Goal: Task Accomplishment & Management: Complete application form

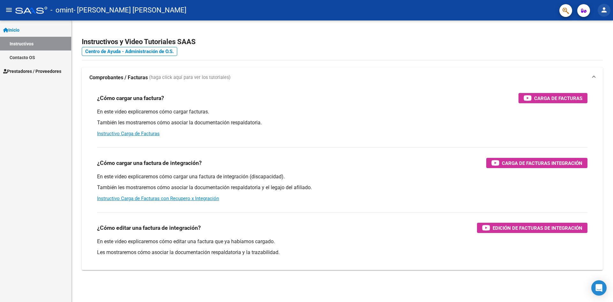
click at [604, 12] on mat-icon "person" at bounding box center [604, 10] width 8 height 8
click at [594, 38] on button "exit_to_app Salir" at bounding box center [591, 41] width 39 height 15
click at [39, 68] on span "Prestadores / Proveedores" at bounding box center [32, 71] width 58 height 7
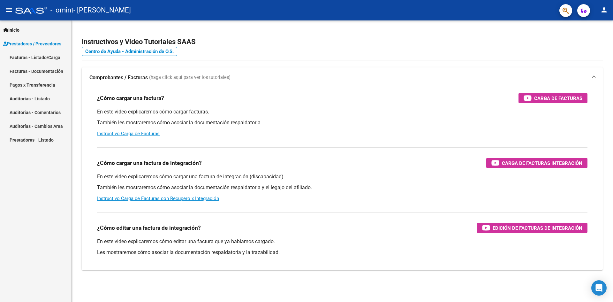
click at [41, 57] on link "Facturas - Listado/Carga" at bounding box center [35, 57] width 71 height 14
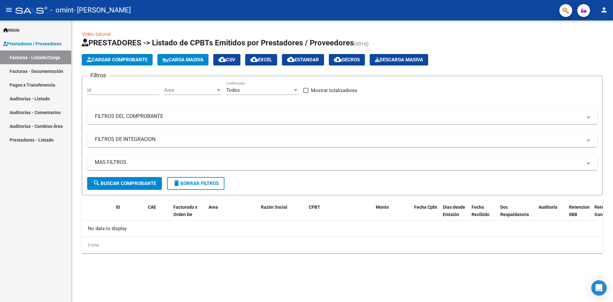
click at [123, 62] on span "Cargar Comprobante" at bounding box center [117, 60] width 61 height 6
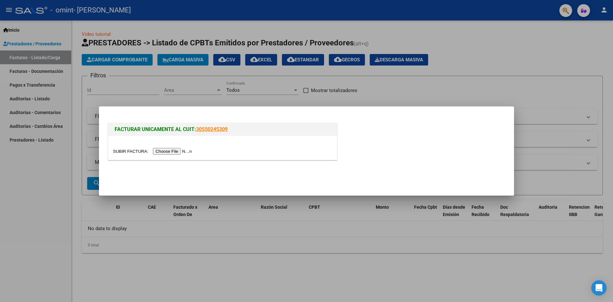
click at [172, 150] on input "file" at bounding box center [153, 151] width 81 height 7
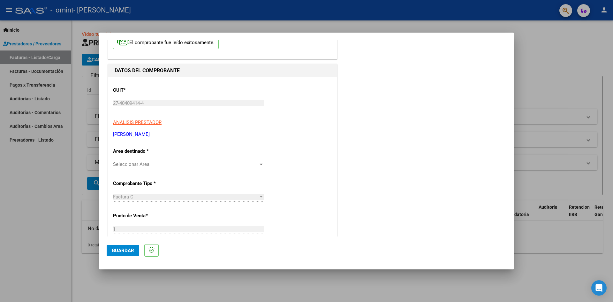
scroll to position [64, 0]
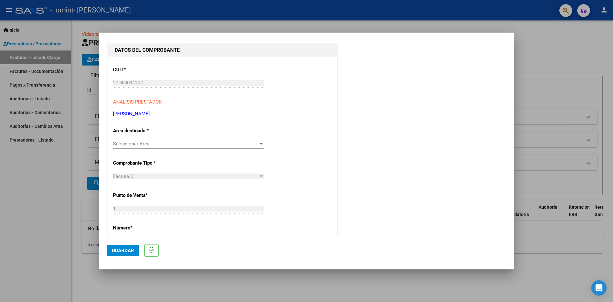
click at [179, 141] on span "Seleccionar Area" at bounding box center [185, 144] width 145 height 6
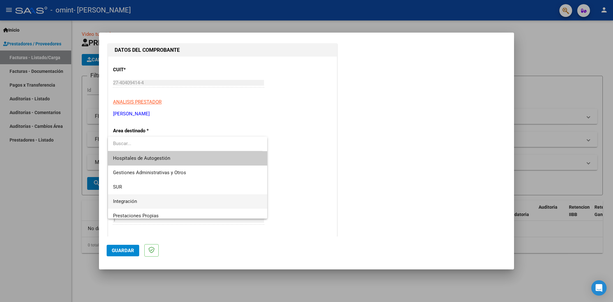
click at [155, 195] on span "Integración" at bounding box center [187, 201] width 149 height 14
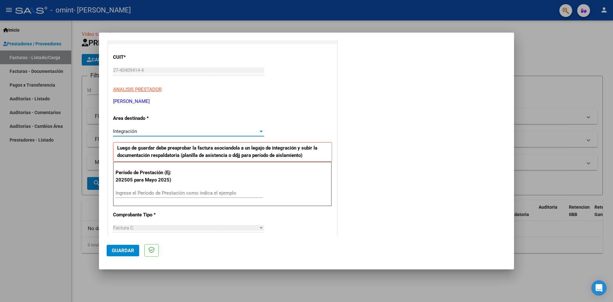
scroll to position [96, 0]
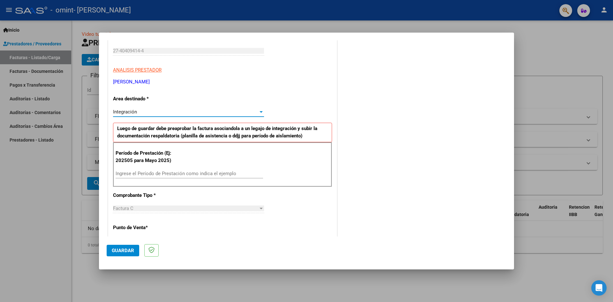
click at [167, 174] on input "Ingrese el Período de Prestación como indica el ejemplo" at bounding box center [190, 174] width 148 height 6
type input "202508"
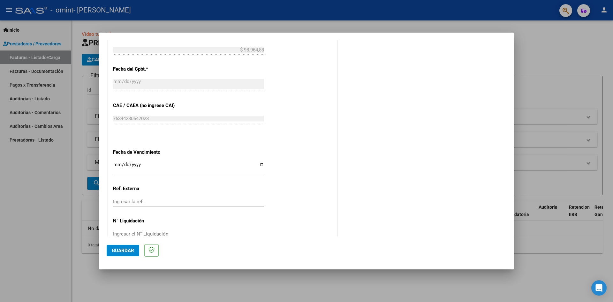
scroll to position [319, 0]
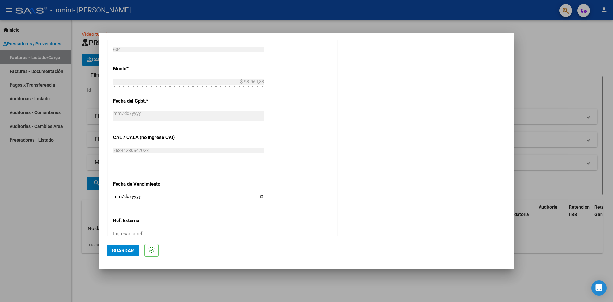
click at [260, 197] on input "Ingresar la fecha" at bounding box center [188, 199] width 151 height 10
type input "2025-09-30"
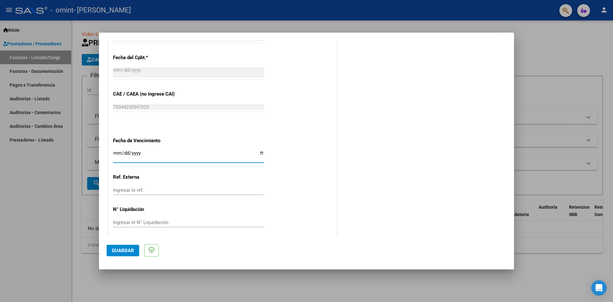
scroll to position [366, 0]
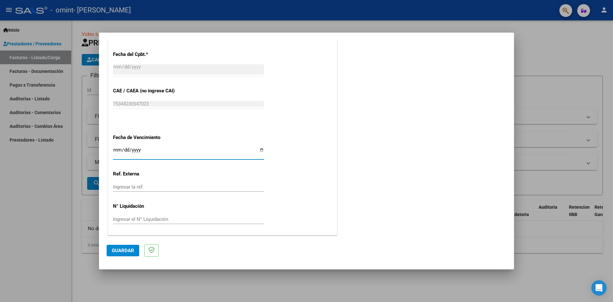
click at [116, 250] on span "Guardar" at bounding box center [123, 250] width 22 height 6
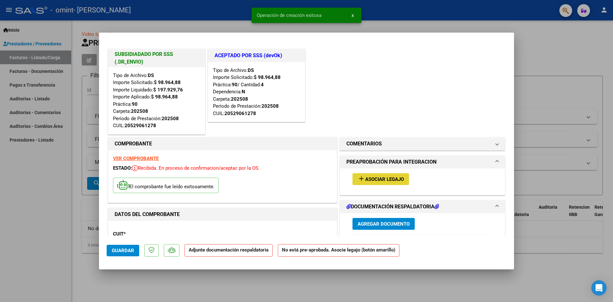
click at [379, 174] on button "add Asociar Legajo" at bounding box center [381, 179] width 57 height 12
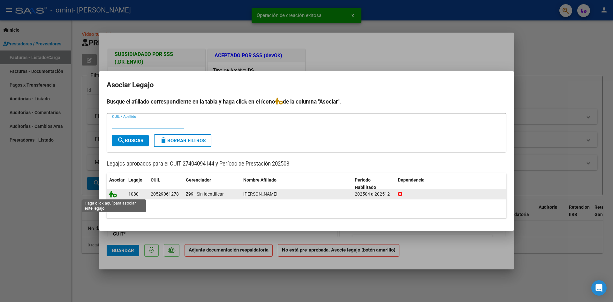
click at [115, 195] on icon at bounding box center [113, 193] width 8 height 7
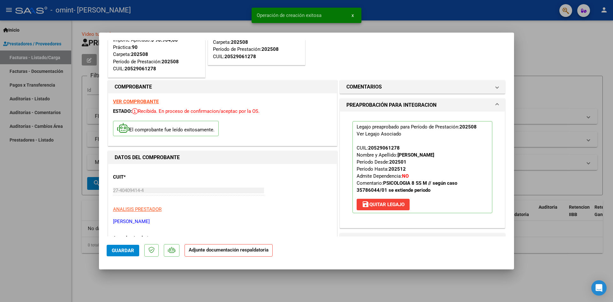
scroll to position [128, 0]
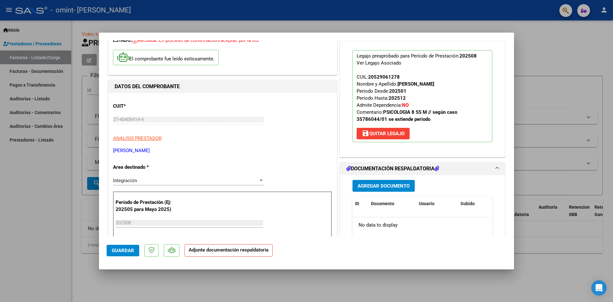
click at [388, 186] on span "Agregar Documento" at bounding box center [384, 186] width 52 height 6
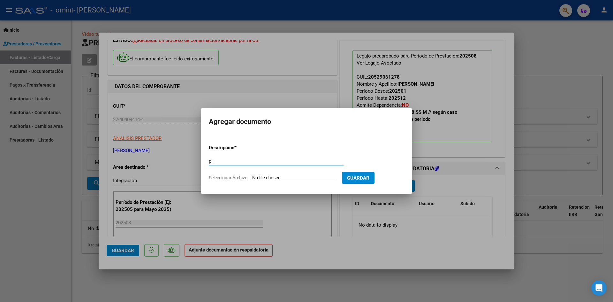
type input "p"
type input "PLANILLA DE ASISTENCIA"
click at [278, 176] on input "Seleccionar Archivo" at bounding box center [294, 178] width 85 height 6
type input "C:\fakepath\PS PLANILLA.pdf"
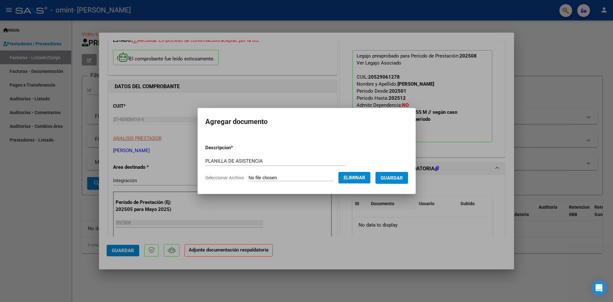
click at [400, 178] on span "Guardar" at bounding box center [392, 178] width 22 height 6
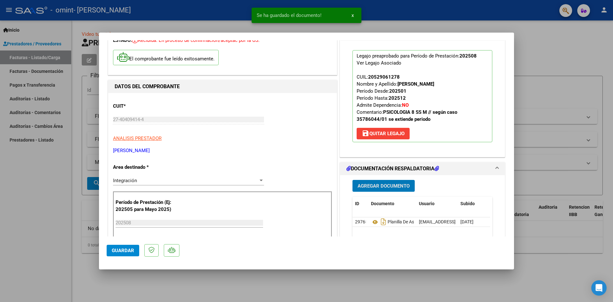
click at [120, 252] on span "Guardar" at bounding box center [123, 250] width 22 height 6
click at [551, 71] on div at bounding box center [306, 151] width 613 height 302
type input "$ 0,00"
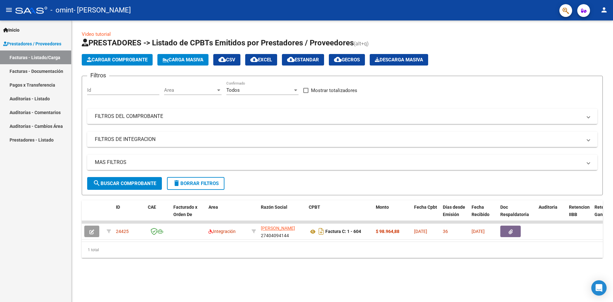
click at [106, 60] on span "Cargar Comprobante" at bounding box center [117, 60] width 61 height 6
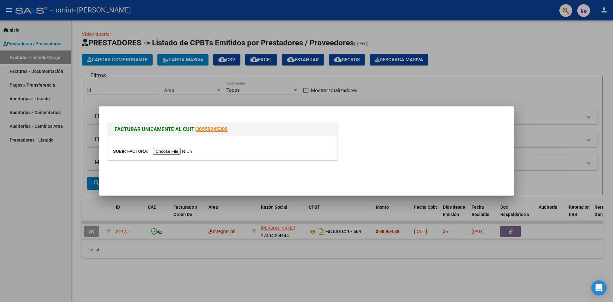
click at [174, 152] on input "file" at bounding box center [153, 151] width 81 height 7
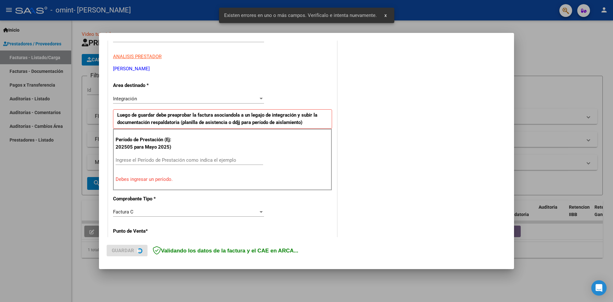
scroll to position [112, 0]
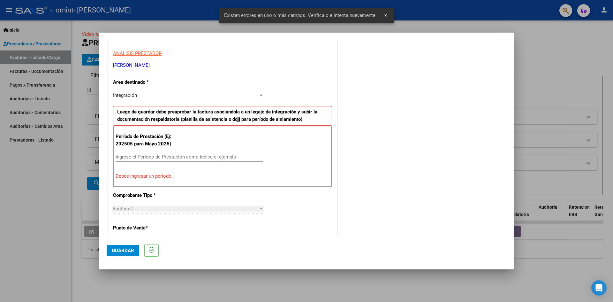
click at [155, 155] on input "Ingrese el Período de Prestación como indica el ejemplo" at bounding box center [190, 157] width 148 height 6
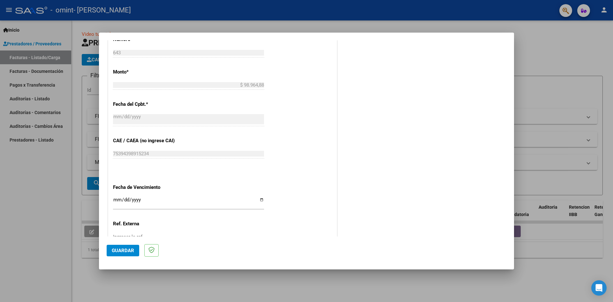
scroll to position [366, 0]
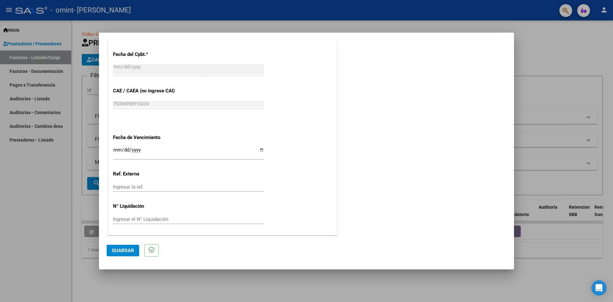
type input "202509"
click at [258, 150] on input "Ingresar la fecha" at bounding box center [188, 152] width 151 height 10
type input "2025-10-31"
click at [115, 252] on span "Guardar" at bounding box center [123, 250] width 22 height 6
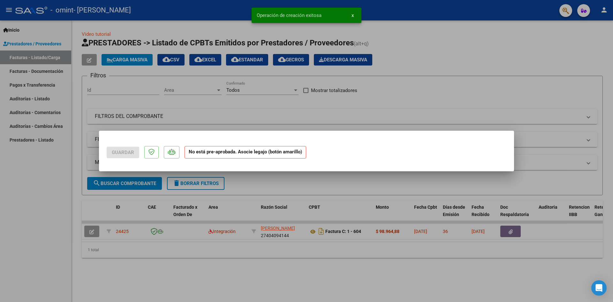
scroll to position [0, 0]
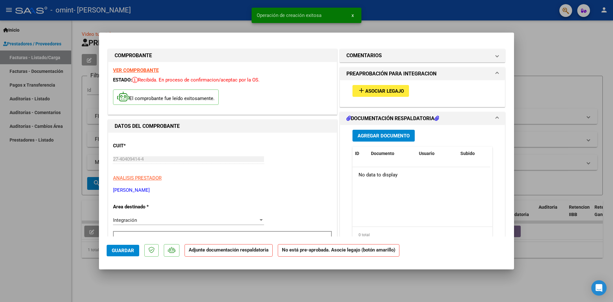
click at [395, 96] on button "add Asociar Legajo" at bounding box center [381, 91] width 57 height 12
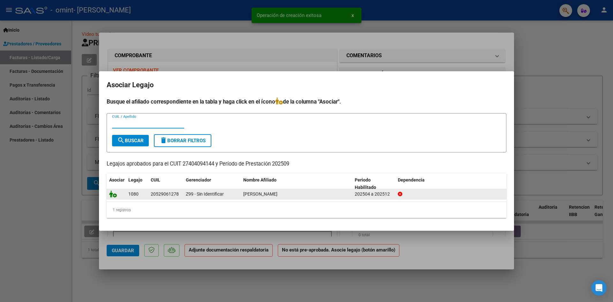
click at [114, 196] on icon at bounding box center [113, 193] width 8 height 7
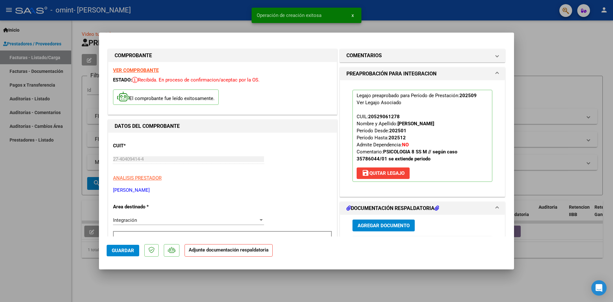
click at [378, 222] on span "Agregar Documento" at bounding box center [384, 225] width 52 height 6
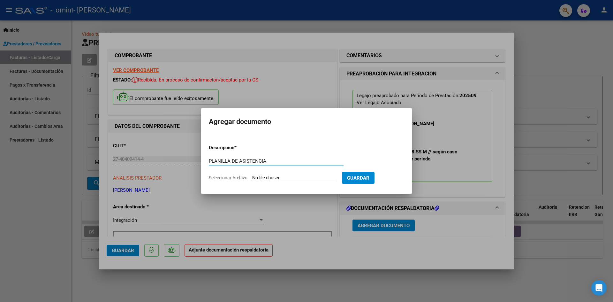
type input "PLANILLA DE ASISTENCIA"
click at [286, 178] on input "Seleccionar Archivo" at bounding box center [294, 178] width 85 height 6
type input "C:\fakepath\PS PLANILLA.pdf"
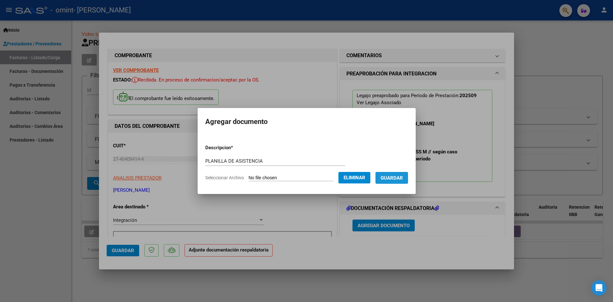
click at [396, 175] on span "Guardar" at bounding box center [392, 178] width 22 height 6
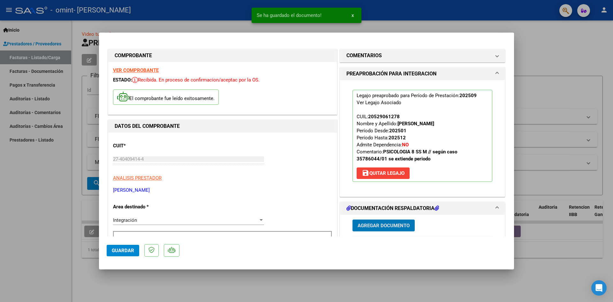
click at [555, 72] on div at bounding box center [306, 151] width 613 height 302
type input "$ 0,00"
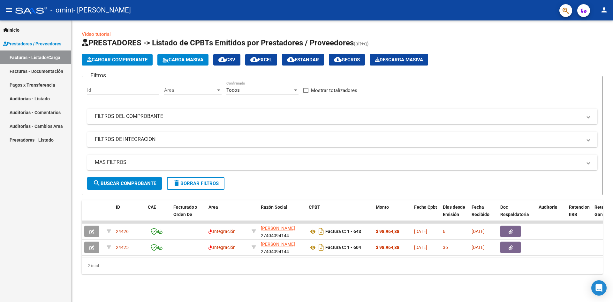
click at [607, 10] on mat-icon "person" at bounding box center [604, 10] width 8 height 8
click at [593, 41] on button "exit_to_app Salir" at bounding box center [591, 41] width 39 height 15
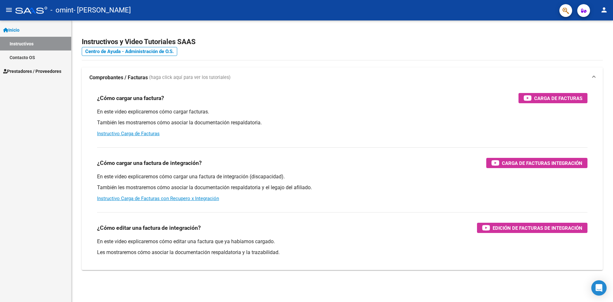
click at [37, 72] on span "Prestadores / Proveedores" at bounding box center [32, 71] width 58 height 7
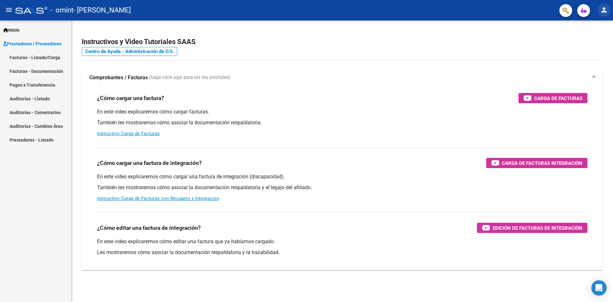
click at [608, 10] on button "person" at bounding box center [604, 10] width 13 height 13
click at [597, 25] on button "person Mi Perfil" at bounding box center [591, 26] width 39 height 15
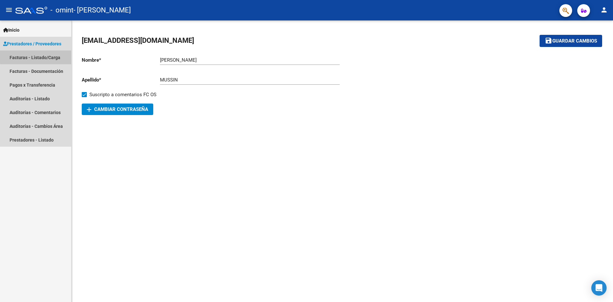
click at [46, 54] on link "Facturas - Listado/Carga" at bounding box center [35, 57] width 71 height 14
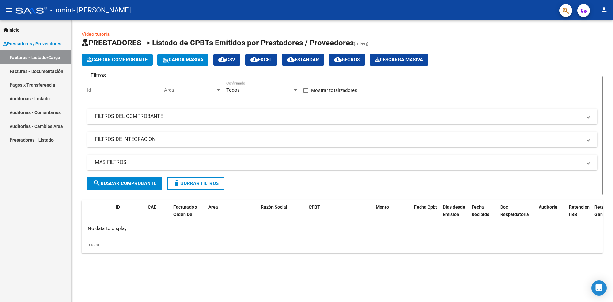
click at [113, 61] on span "Cargar Comprobante" at bounding box center [117, 60] width 61 height 6
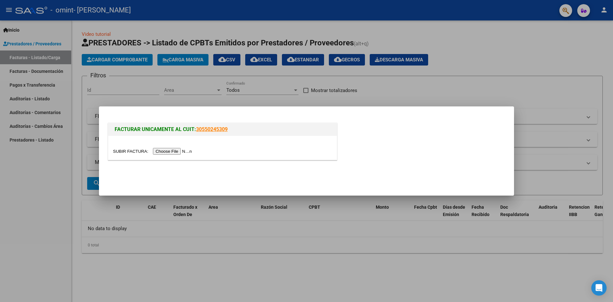
click at [174, 153] on input "file" at bounding box center [153, 151] width 81 height 7
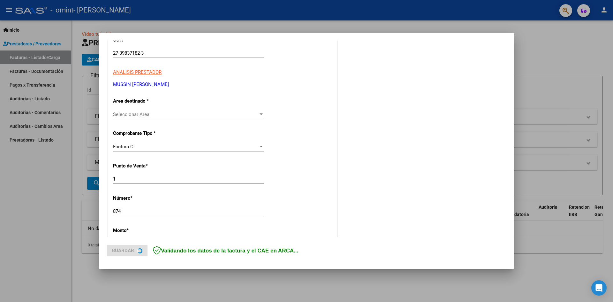
scroll to position [96, 0]
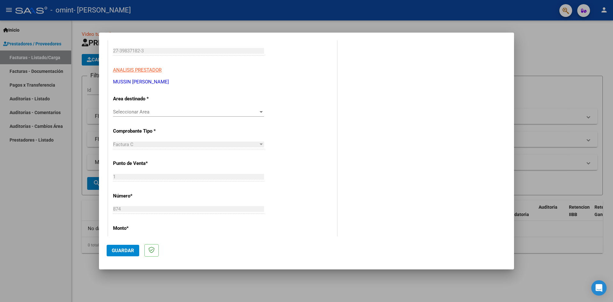
click at [193, 113] on span "Seleccionar Area" at bounding box center [185, 112] width 145 height 6
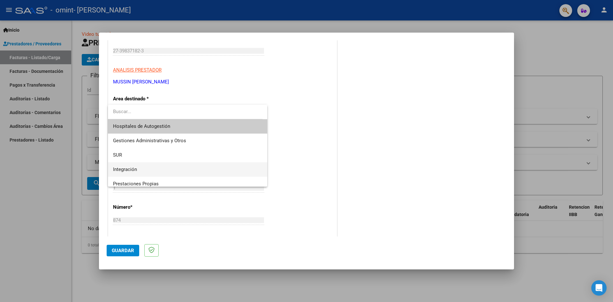
click at [160, 170] on span "Integración" at bounding box center [187, 169] width 149 height 14
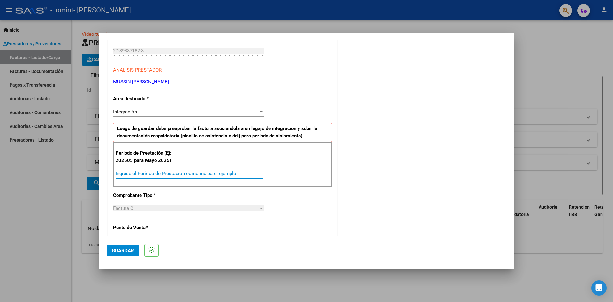
click at [169, 171] on input "Ingrese el Período de Prestación como indica el ejemplo" at bounding box center [190, 174] width 148 height 6
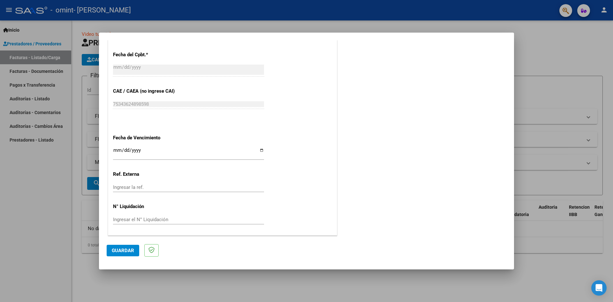
scroll to position [366, 0]
type input "202508"
click at [262, 148] on input "Ingresar la fecha" at bounding box center [188, 152] width 151 height 10
type input "2025-09-30"
click at [123, 247] on span "Guardar" at bounding box center [123, 250] width 22 height 6
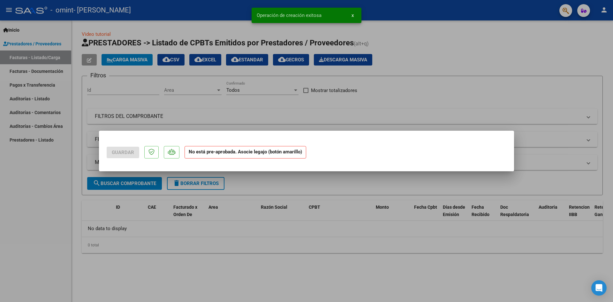
scroll to position [0, 0]
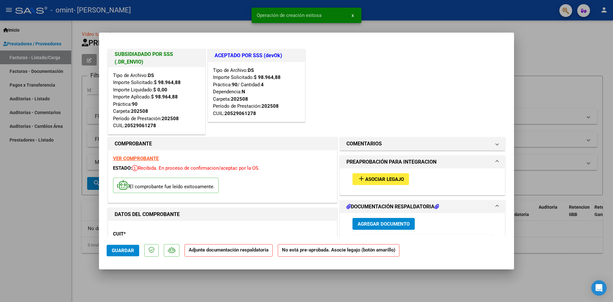
click at [380, 174] on button "add Asociar Legajo" at bounding box center [381, 179] width 57 height 12
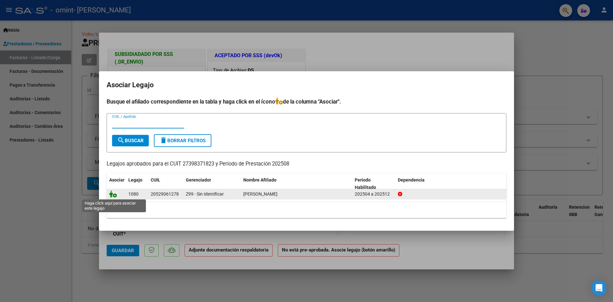
click at [111, 196] on icon at bounding box center [113, 193] width 8 height 7
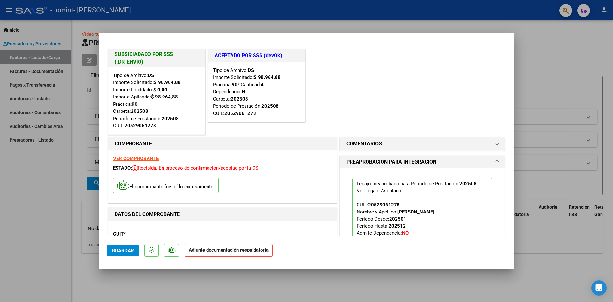
scroll to position [128, 0]
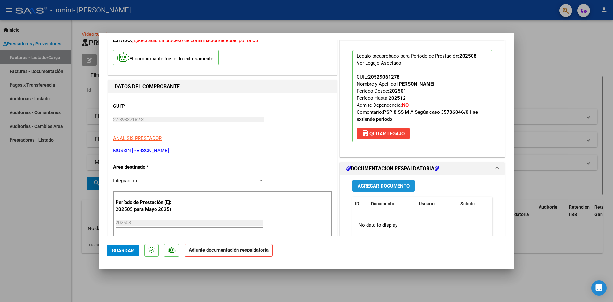
click at [407, 188] on button "Agregar Documento" at bounding box center [384, 186] width 62 height 12
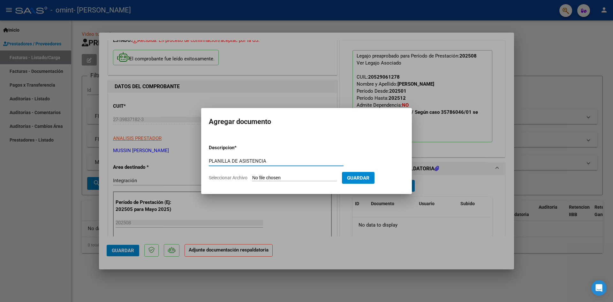
type input "PLANILLA DE ASISTENCIA"
click at [311, 175] on input "Seleccionar Archivo" at bounding box center [294, 178] width 85 height 6
type input "C:\fakepath\PSP PLANILLA.pdf"
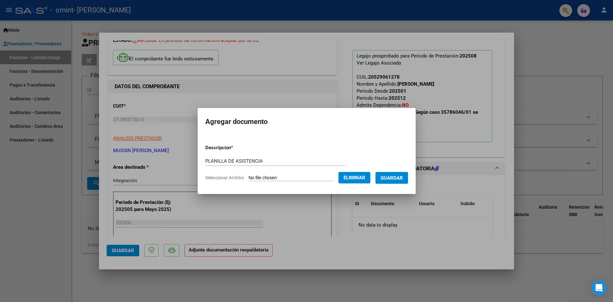
click at [401, 182] on button "Guardar" at bounding box center [391, 178] width 33 height 12
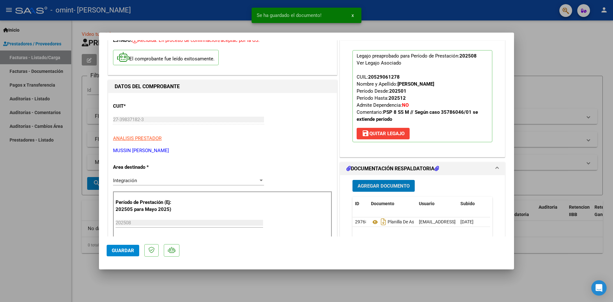
click at [124, 251] on span "Guardar" at bounding box center [123, 250] width 22 height 6
click at [40, 230] on div at bounding box center [306, 151] width 613 height 302
type input "$ 0,00"
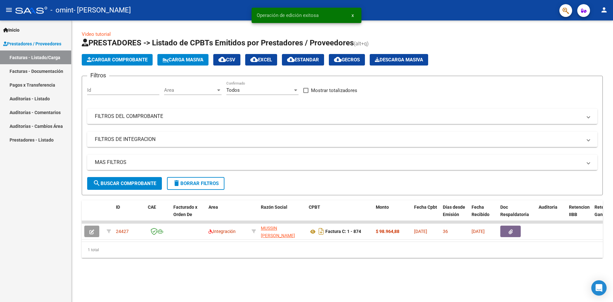
click at [124, 64] on button "Cargar Comprobante" at bounding box center [117, 59] width 71 height 11
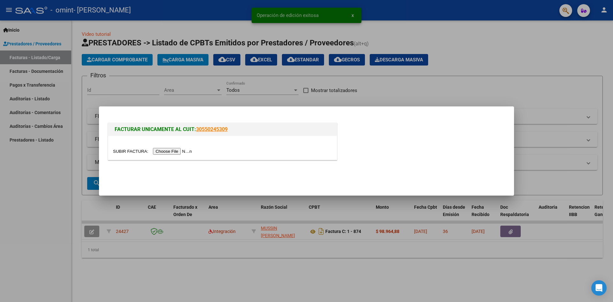
click at [169, 152] on input "file" at bounding box center [153, 151] width 81 height 7
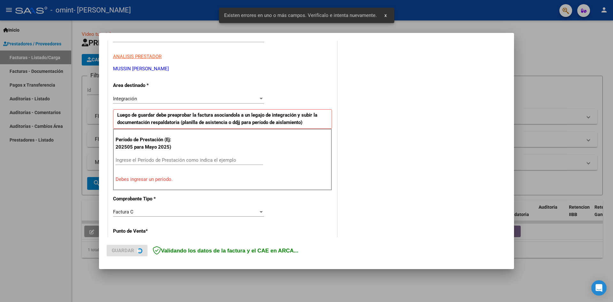
scroll to position [112, 0]
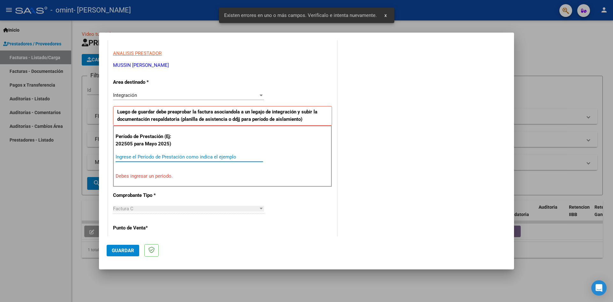
click at [164, 158] on input "Ingrese el Período de Prestación como indica el ejemplo" at bounding box center [190, 157] width 148 height 6
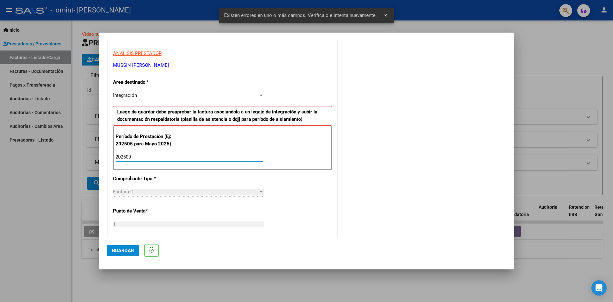
type input "202509"
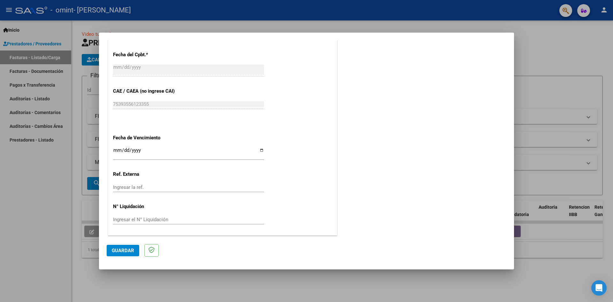
scroll to position [366, 0]
click at [258, 148] on input "Ingresar la fecha" at bounding box center [188, 152] width 151 height 10
type input "2025-10-31"
click at [126, 247] on button "Guardar" at bounding box center [123, 250] width 33 height 11
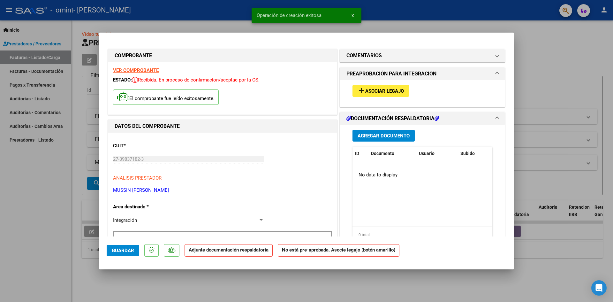
click at [399, 95] on button "add Asociar Legajo" at bounding box center [381, 91] width 57 height 12
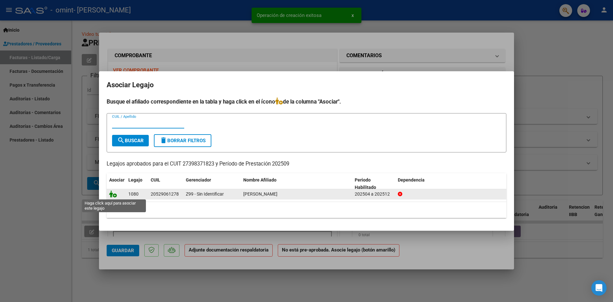
click at [112, 191] on icon at bounding box center [113, 193] width 8 height 7
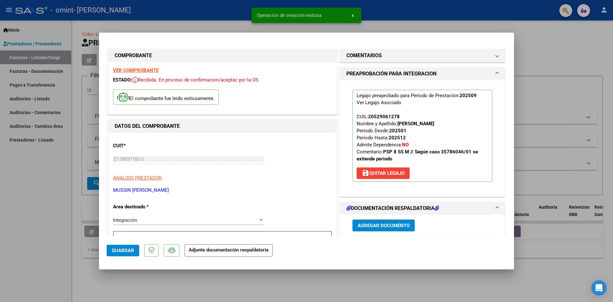
click at [382, 222] on button "Agregar Documento" at bounding box center [384, 225] width 62 height 12
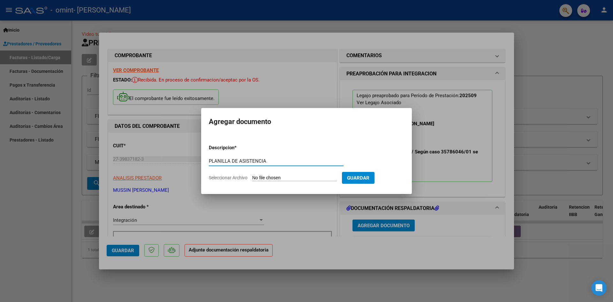
type input "PLANILLA DE ASISTENCIA"
click at [284, 180] on input "Seleccionar Archivo" at bounding box center [294, 178] width 85 height 6
type input "C:\fakepath\PSP FACTURA.pdf"
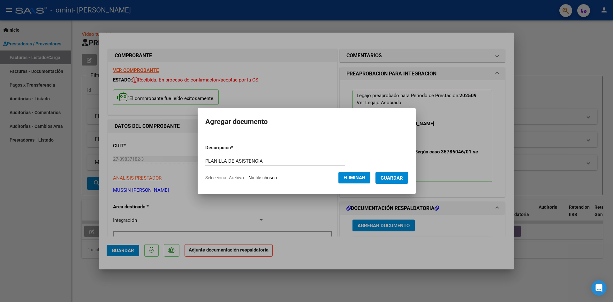
click at [298, 174] on form "Descripcion * PLANILLA DE ASISTENCIA Escriba aquí una descripcion Seleccionar A…" at bounding box center [306, 162] width 203 height 47
click at [358, 176] on span "Eliminar" at bounding box center [355, 178] width 22 height 6
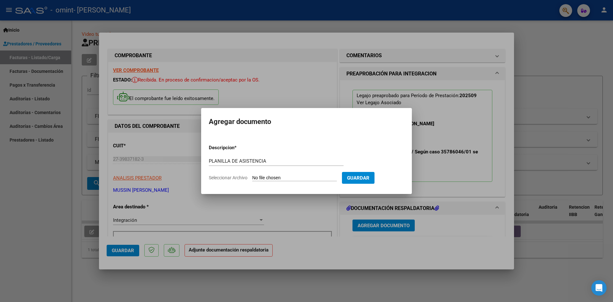
click at [300, 176] on input "Seleccionar Archivo" at bounding box center [294, 178] width 85 height 6
type input "C:\fakepath\PSP PLANILLA.pdf"
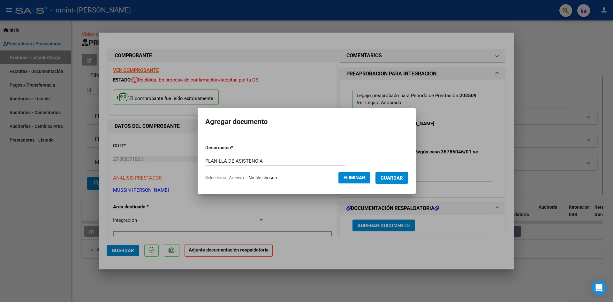
click at [390, 175] on span "Guardar" at bounding box center [392, 178] width 22 height 6
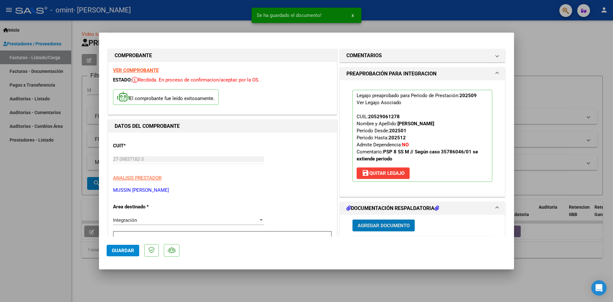
click at [134, 249] on button "Guardar" at bounding box center [123, 250] width 33 height 11
click at [37, 190] on div at bounding box center [306, 151] width 613 height 302
type input "$ 0,00"
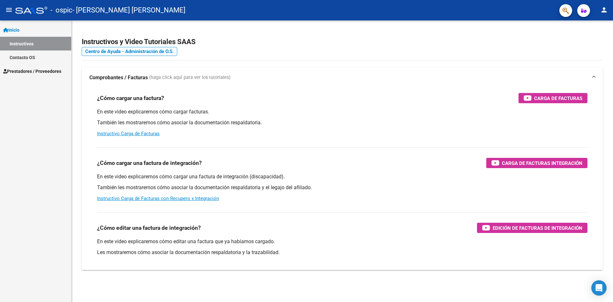
click at [603, 8] on mat-icon "person" at bounding box center [604, 10] width 8 height 8
click at [598, 28] on button "person Mi Perfil" at bounding box center [591, 26] width 39 height 15
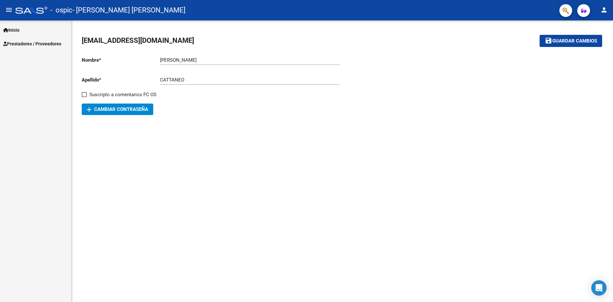
click at [606, 13] on mat-icon "person" at bounding box center [604, 10] width 8 height 8
click at [597, 43] on button "exit_to_app Salir" at bounding box center [591, 41] width 39 height 15
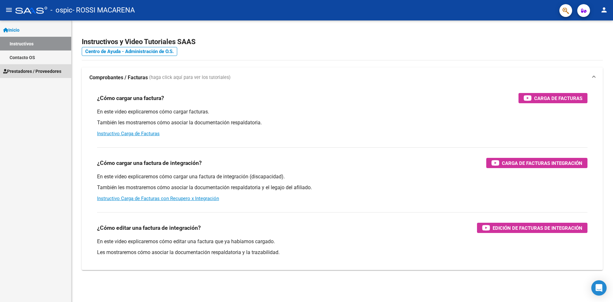
click at [33, 67] on link "Prestadores / Proveedores" at bounding box center [35, 71] width 71 height 14
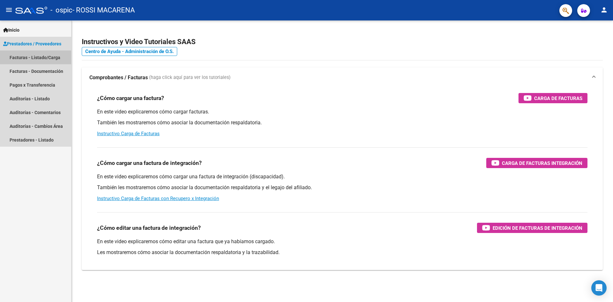
click at [36, 57] on link "Facturas - Listado/Carga" at bounding box center [35, 57] width 71 height 14
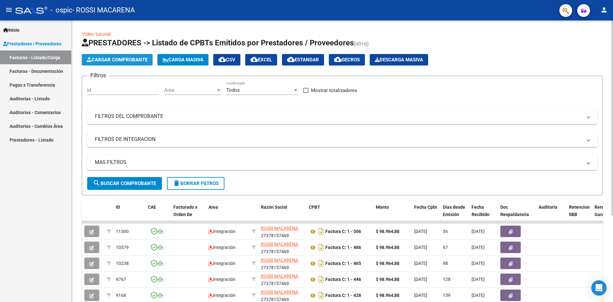
click at [111, 61] on span "Cargar Comprobante" at bounding box center [117, 60] width 61 height 6
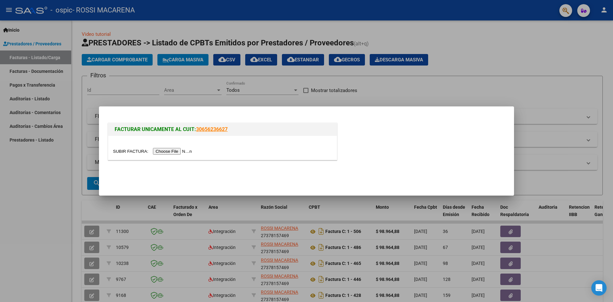
click at [171, 147] on div at bounding box center [222, 148] width 229 height 24
click at [171, 148] on input "file" at bounding box center [153, 151] width 81 height 7
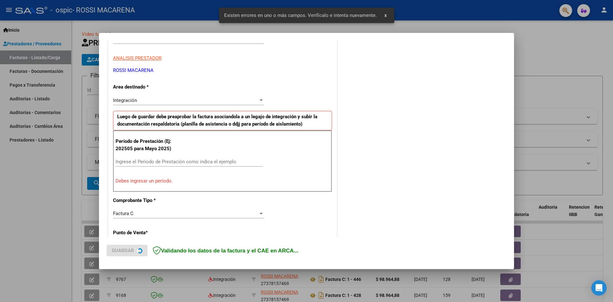
scroll to position [112, 0]
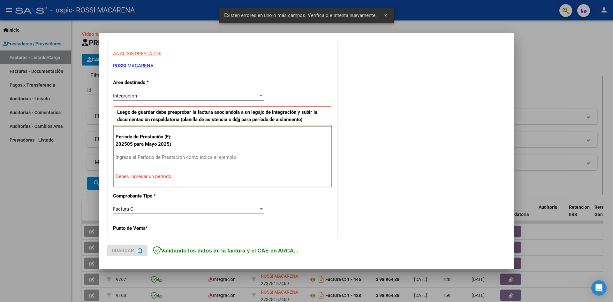
click at [149, 156] on input "Ingrese el Período de Prestación como indica el ejemplo" at bounding box center [190, 157] width 148 height 6
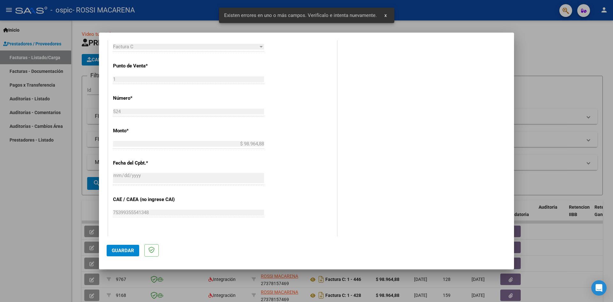
scroll to position [366, 0]
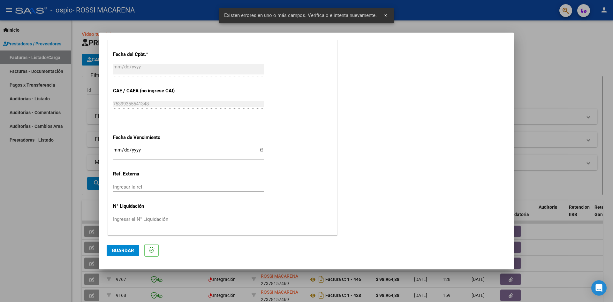
type input "202509"
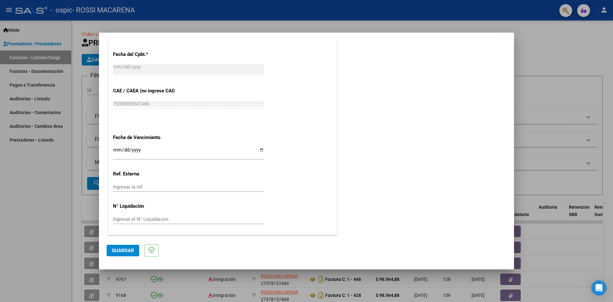
click at [258, 147] on input "Ingresar la fecha" at bounding box center [188, 152] width 151 height 10
type input "2025-10-31"
click at [123, 250] on span "Guardar" at bounding box center [123, 250] width 22 height 6
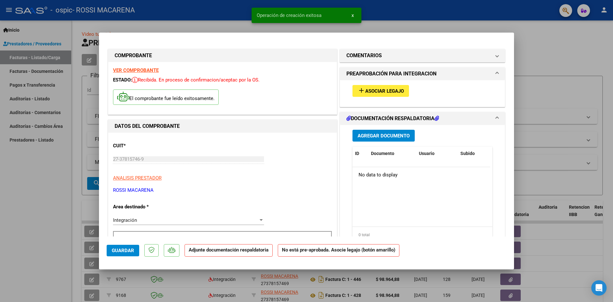
click at [398, 91] on span "Asociar Legajo" at bounding box center [384, 91] width 39 height 6
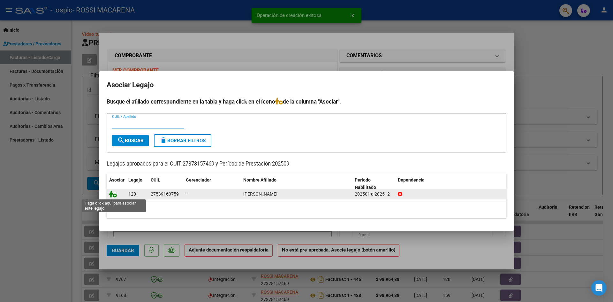
click at [111, 196] on icon at bounding box center [113, 193] width 8 height 7
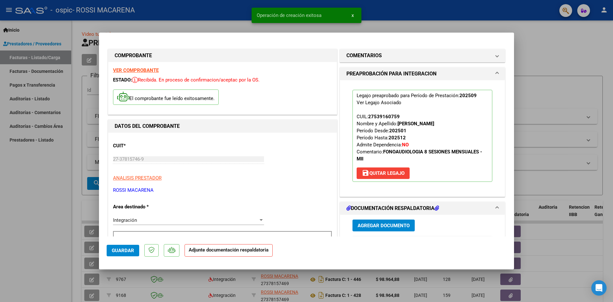
click at [383, 222] on span "Agregar Documento" at bounding box center [384, 225] width 52 height 6
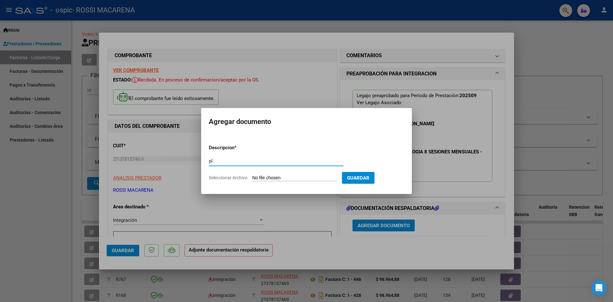
type input "p"
type input "PLANILLA DE ASISTENCIA"
click at [294, 176] on input "Seleccionar Archivo" at bounding box center [294, 178] width 85 height 6
type input "C:\fakepath\FONO FACTURA.pdf"
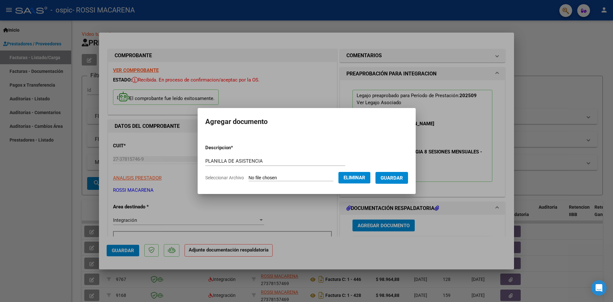
click at [354, 175] on span "Eliminar" at bounding box center [355, 178] width 22 height 6
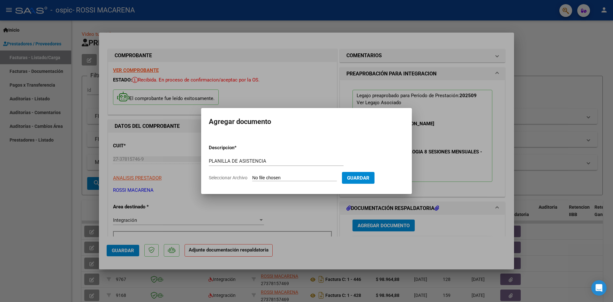
click at [291, 176] on input "Seleccionar Archivo" at bounding box center [294, 178] width 85 height 6
click at [274, 176] on input "Seleccionar Archivo" at bounding box center [294, 178] width 85 height 6
click at [269, 180] on input "Seleccionar Archivo" at bounding box center [294, 178] width 85 height 6
type input "C:\fakepath\FONO PLANILLA.pdf"
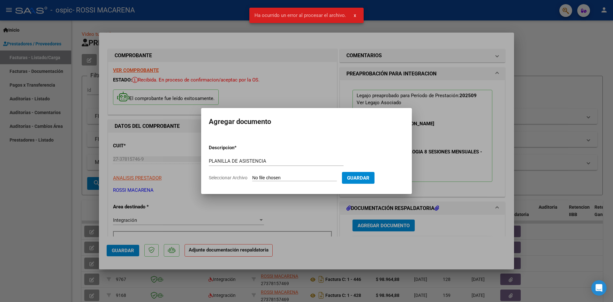
click at [291, 175] on input "Seleccionar Archivo" at bounding box center [294, 178] width 85 height 6
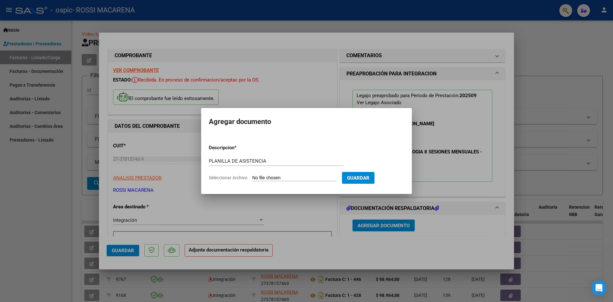
type input "C:\fakepath\FONO PLANILLA.pdf"
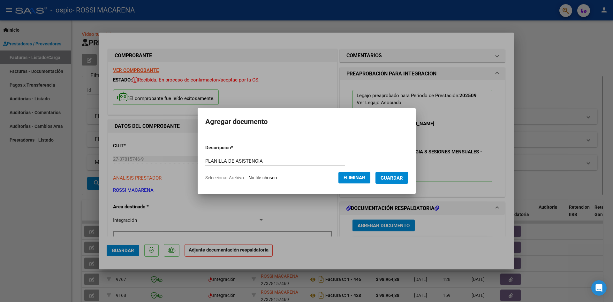
click at [396, 179] on span "Guardar" at bounding box center [392, 178] width 22 height 6
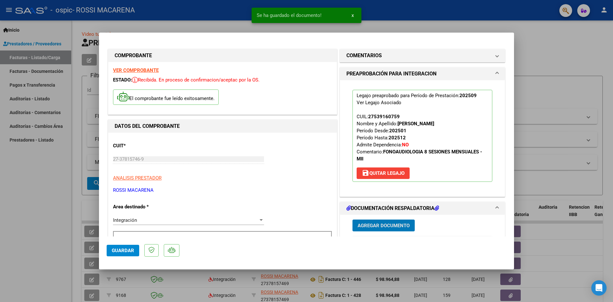
click at [124, 253] on span "Guardar" at bounding box center [123, 250] width 22 height 6
click at [551, 49] on div at bounding box center [306, 151] width 613 height 302
type input "$ 0,00"
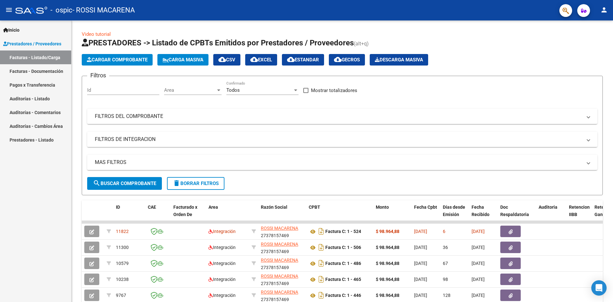
click at [603, 11] on mat-icon "person" at bounding box center [604, 10] width 8 height 8
click at [592, 41] on button "exit_to_app Salir" at bounding box center [591, 41] width 39 height 15
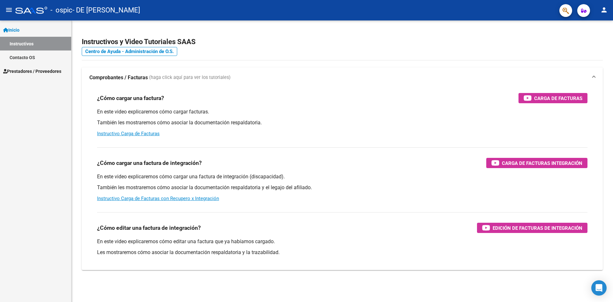
click at [36, 69] on span "Prestadores / Proveedores" at bounding box center [32, 71] width 58 height 7
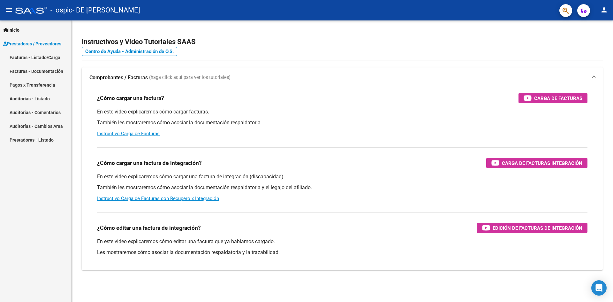
click at [37, 56] on link "Facturas - Listado/Carga" at bounding box center [35, 57] width 71 height 14
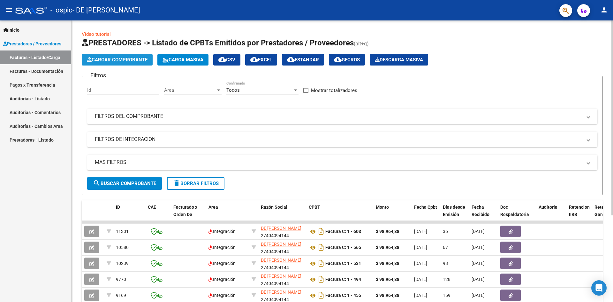
click at [132, 63] on button "Cargar Comprobante" at bounding box center [117, 59] width 71 height 11
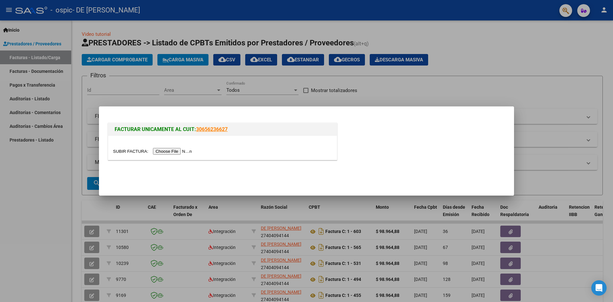
click at [182, 152] on input "file" at bounding box center [153, 151] width 81 height 7
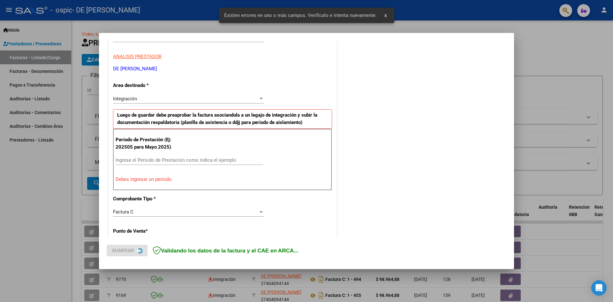
scroll to position [112, 0]
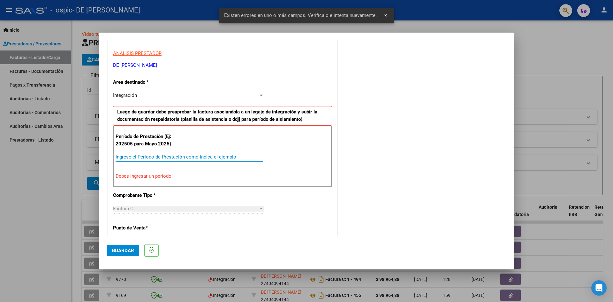
click at [151, 156] on input "Ingrese el Período de Prestación como indica el ejemplo" at bounding box center [190, 157] width 148 height 6
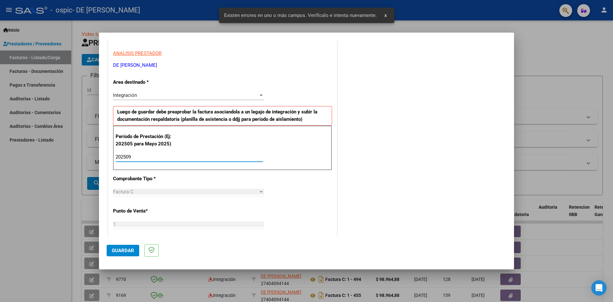
type input "202509"
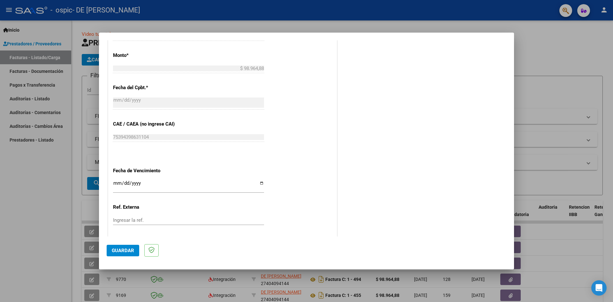
scroll to position [366, 0]
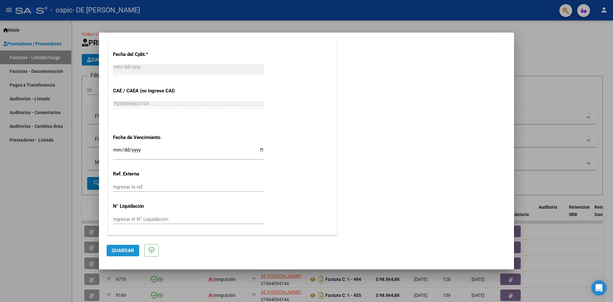
click at [120, 249] on span "Guardar" at bounding box center [123, 250] width 22 height 6
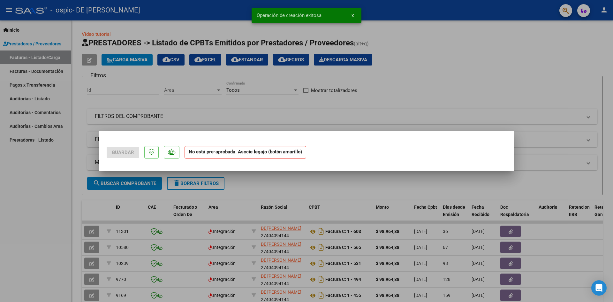
scroll to position [0, 0]
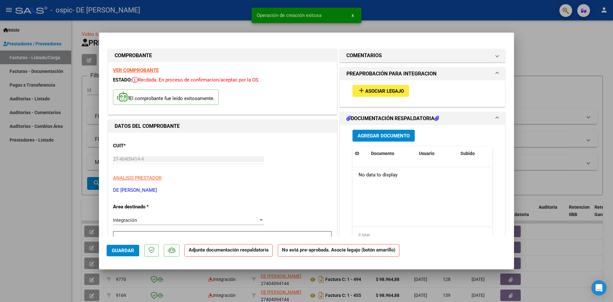
click at [382, 91] on span "Asociar Legajo" at bounding box center [384, 91] width 39 height 6
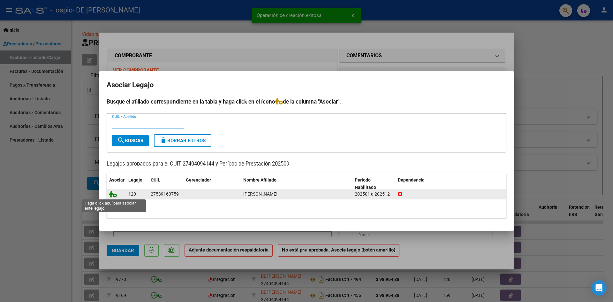
click at [116, 196] on icon at bounding box center [113, 193] width 8 height 7
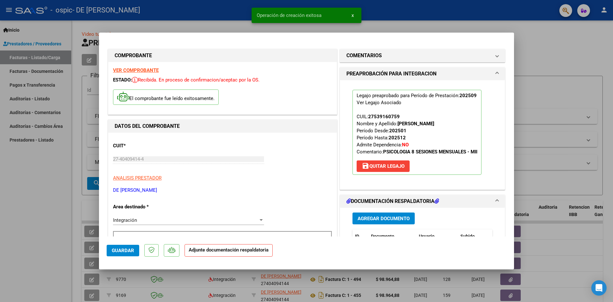
click at [375, 217] on span "Agregar Documento" at bounding box center [384, 219] width 52 height 6
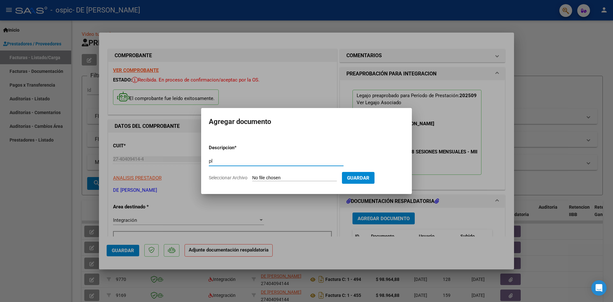
type input "p"
type input "PLANILLA DE ASISTENCIA"
click at [266, 176] on input "Seleccionar Archivo" at bounding box center [294, 178] width 85 height 6
type input "C:\fakepath\PS PLANILLA.pdf"
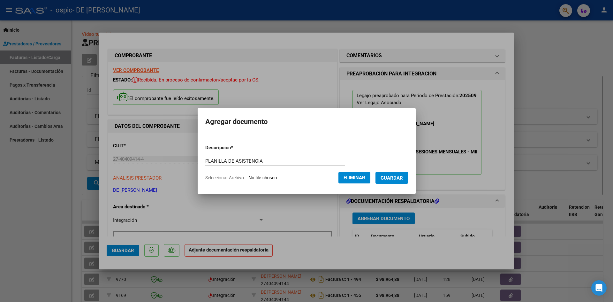
click at [399, 177] on span "Guardar" at bounding box center [392, 178] width 22 height 6
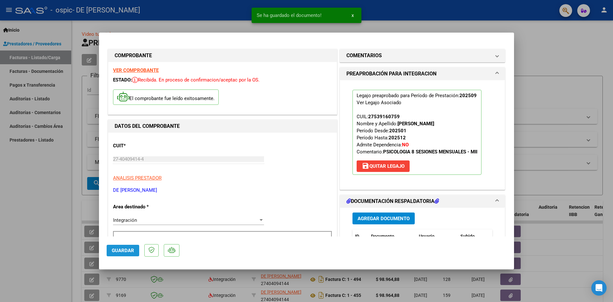
click at [122, 249] on span "Guardar" at bounding box center [123, 250] width 22 height 6
click at [12, 185] on div at bounding box center [306, 151] width 613 height 302
type input "$ 0,00"
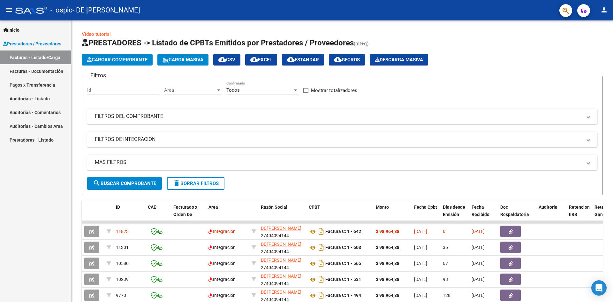
click at [600, 9] on button "person" at bounding box center [604, 10] width 13 height 13
click at [585, 42] on button "exit_to_app Salir" at bounding box center [591, 41] width 39 height 15
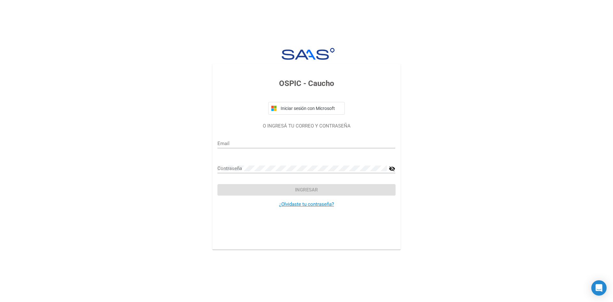
type input "camiladeleonardi@hotmail.com"
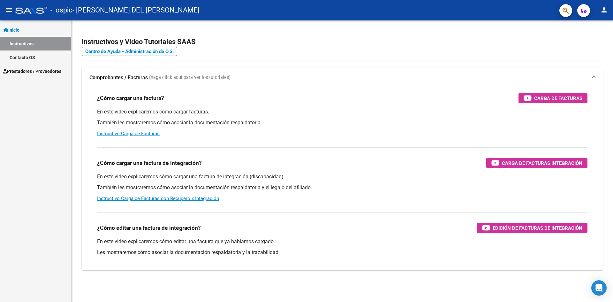
click at [36, 68] on span "Prestadores / Proveedores" at bounding box center [32, 71] width 58 height 7
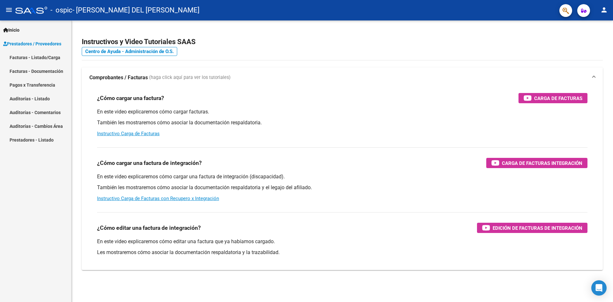
click at [49, 59] on link "Facturas - Listado/Carga" at bounding box center [35, 57] width 71 height 14
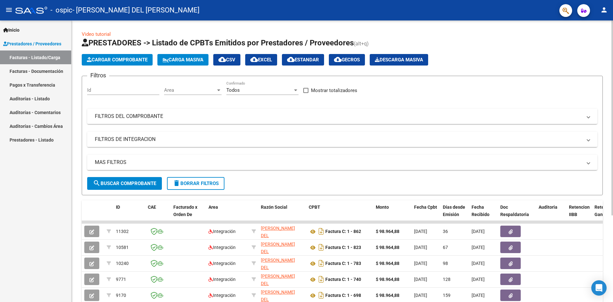
click at [118, 58] on span "Cargar Comprobante" at bounding box center [117, 60] width 61 height 6
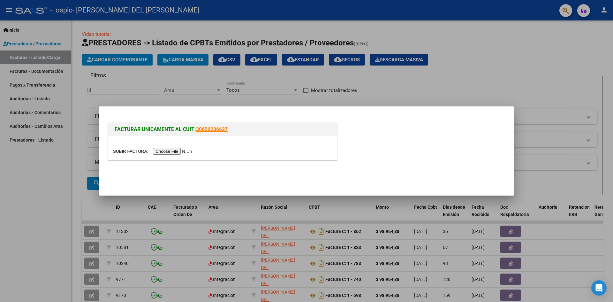
click at [168, 151] on input "file" at bounding box center [153, 151] width 81 height 7
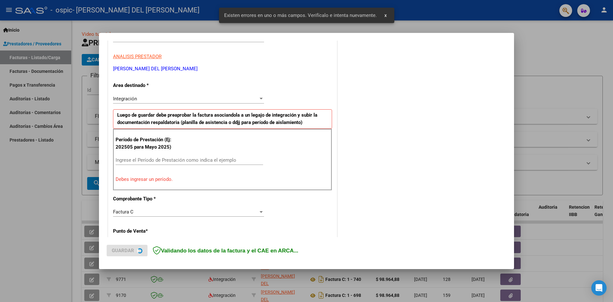
scroll to position [112, 0]
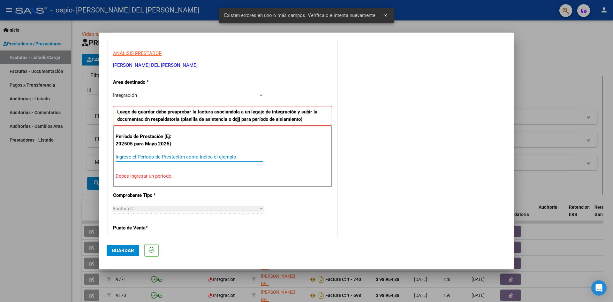
click at [163, 157] on input "Ingrese el Período de Prestación como indica el ejemplo" at bounding box center [190, 157] width 148 height 6
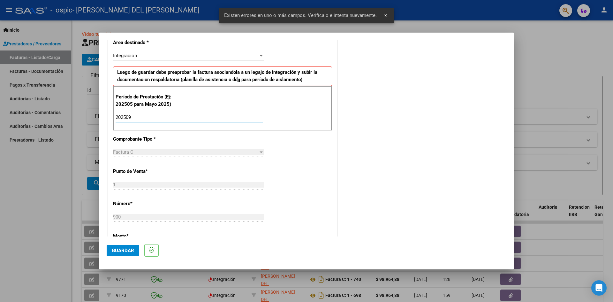
scroll to position [176, 0]
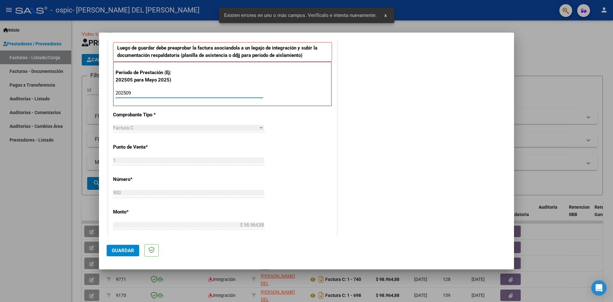
type input "202509"
click at [118, 253] on span "Guardar" at bounding box center [123, 250] width 22 height 6
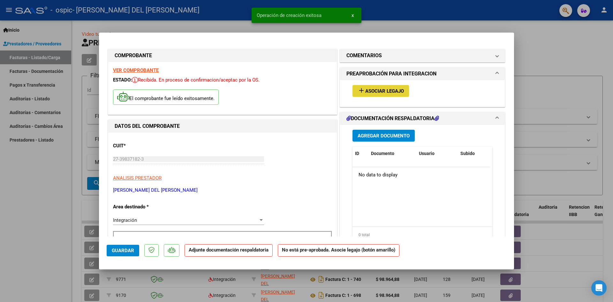
click at [388, 88] on span "Asociar Legajo" at bounding box center [384, 91] width 39 height 6
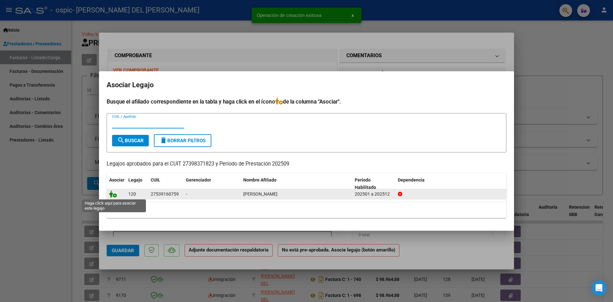
click at [112, 194] on icon at bounding box center [113, 193] width 8 height 7
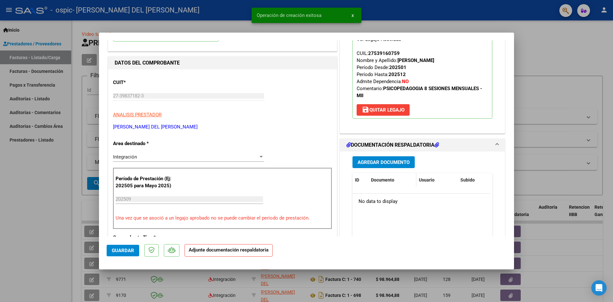
scroll to position [64, 0]
click at [394, 162] on span "Agregar Documento" at bounding box center [384, 162] width 52 height 6
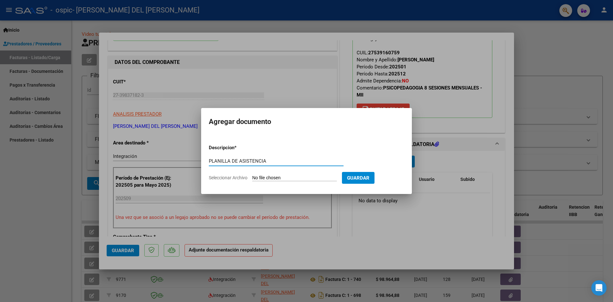
type input "PLANILLA DE ASISTENCIA"
click at [284, 177] on input "Seleccionar Archivo" at bounding box center [294, 178] width 85 height 6
type input "C:\fakepath\PSP PLANILLA.pdf"
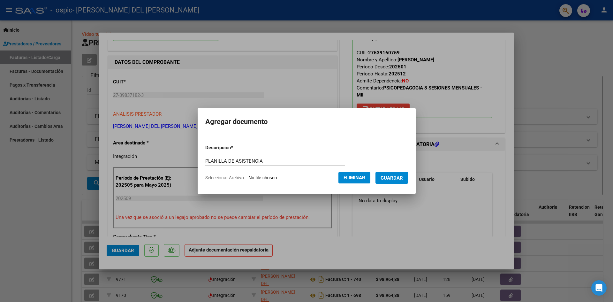
click at [401, 179] on span "Guardar" at bounding box center [392, 178] width 22 height 6
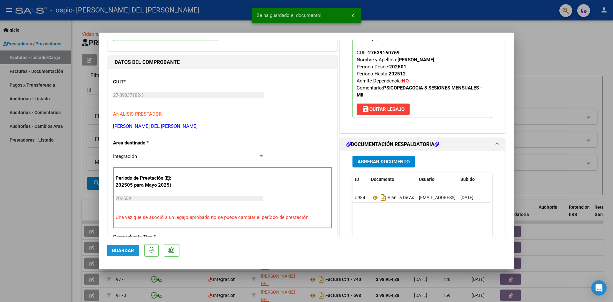
click at [127, 248] on span "Guardar" at bounding box center [123, 250] width 22 height 6
click at [56, 203] on div at bounding box center [306, 151] width 613 height 302
type input "$ 0,00"
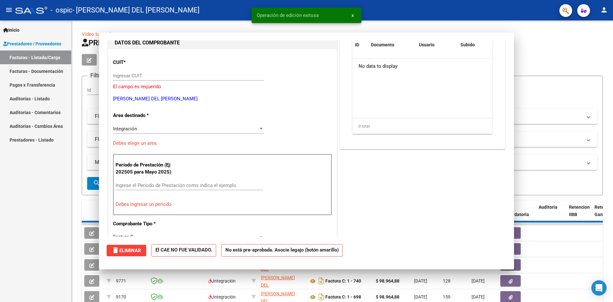
scroll to position [68, 0]
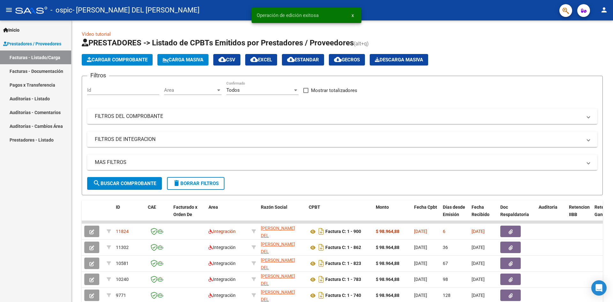
click at [603, 6] on mat-icon "person" at bounding box center [604, 10] width 8 height 8
click at [591, 39] on button "exit_to_app Salir" at bounding box center [591, 41] width 39 height 15
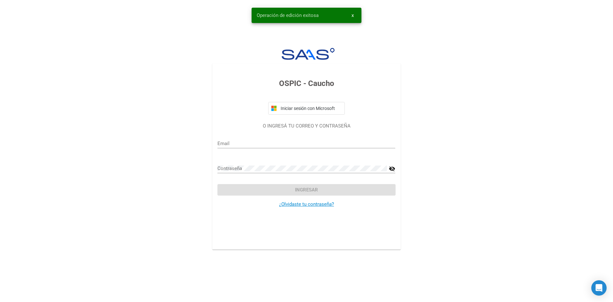
type input "mussinrosario@gmail.com"
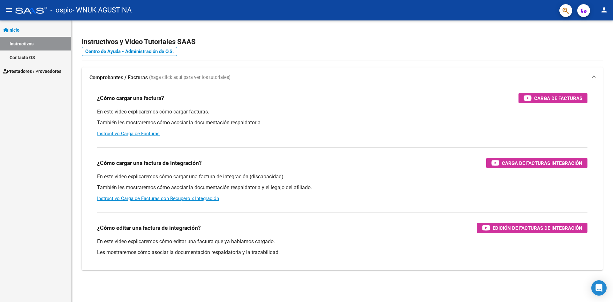
click at [42, 73] on span "Prestadores / Proveedores" at bounding box center [32, 71] width 58 height 7
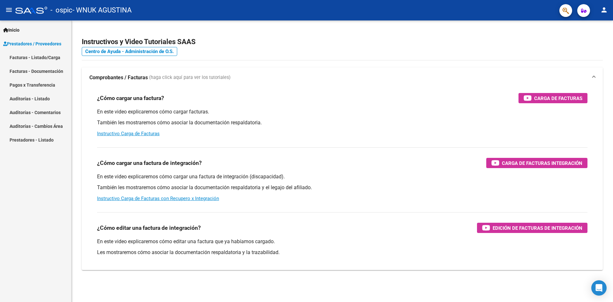
click at [48, 59] on link "Facturas - Listado/Carga" at bounding box center [35, 57] width 71 height 14
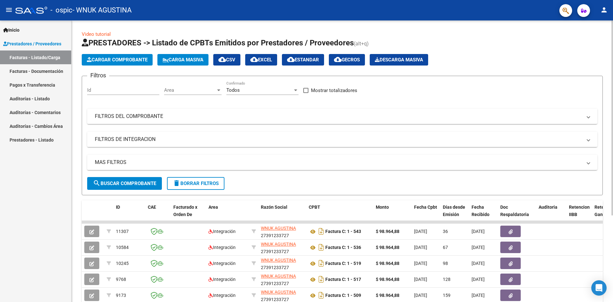
click at [127, 63] on button "Cargar Comprobante" at bounding box center [117, 59] width 71 height 11
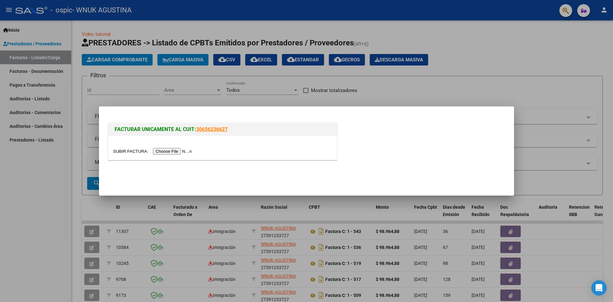
click at [173, 145] on div at bounding box center [222, 148] width 229 height 24
click at [173, 151] on input "file" at bounding box center [153, 151] width 81 height 7
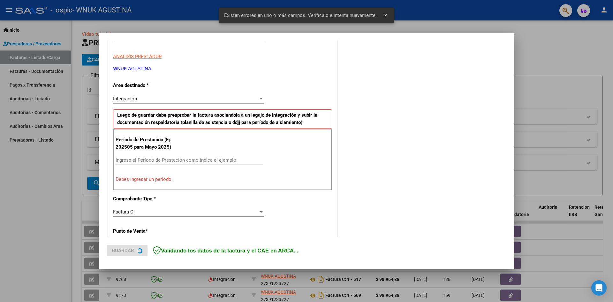
scroll to position [112, 0]
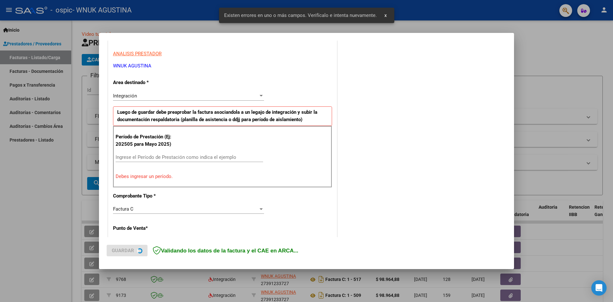
click at [182, 157] on input "Ingrese el Período de Prestación como indica el ejemplo" at bounding box center [190, 157] width 148 height 6
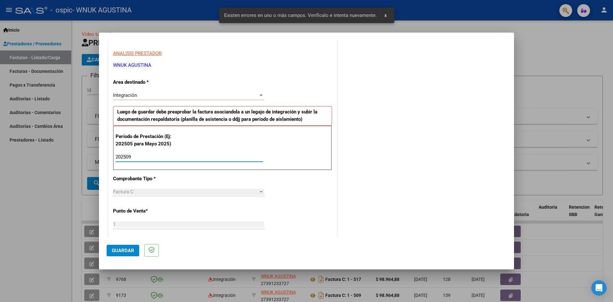
type input "202509"
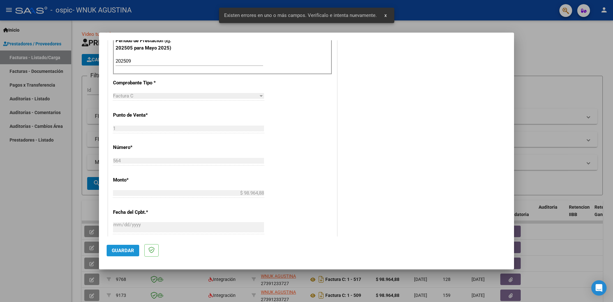
click at [120, 246] on button "Guardar" at bounding box center [123, 250] width 33 height 11
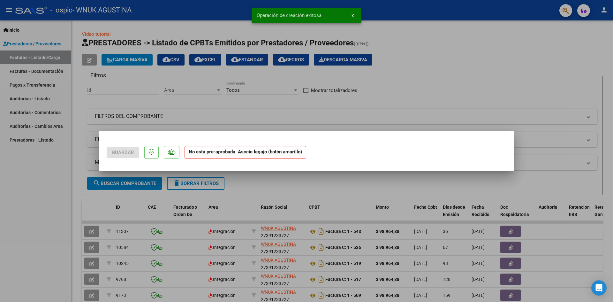
scroll to position [0, 0]
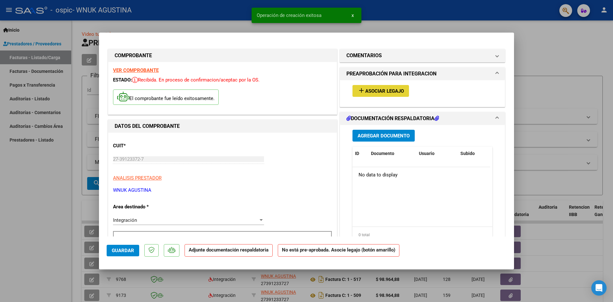
click at [388, 94] on button "add Asociar Legajo" at bounding box center [381, 91] width 57 height 12
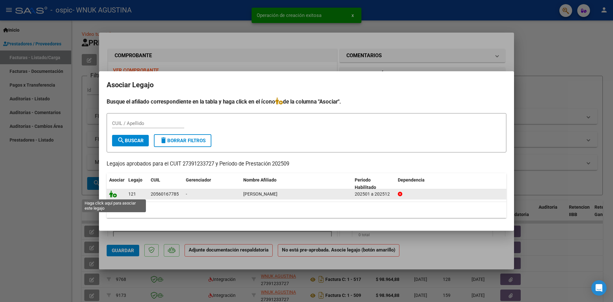
click at [111, 194] on icon at bounding box center [113, 193] width 8 height 7
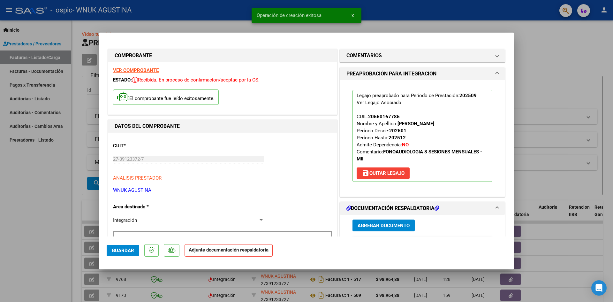
click at [391, 220] on button "Agregar Documento" at bounding box center [384, 225] width 62 height 12
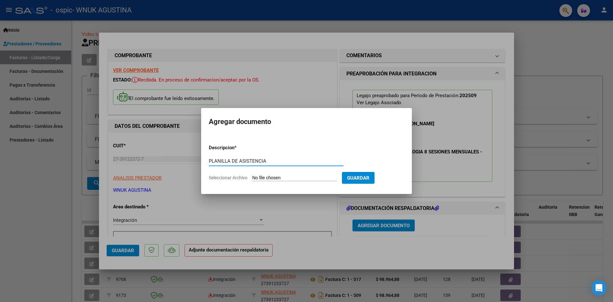
type input "PLANILLA DE ASISTENCIA"
click at [278, 178] on input "Seleccionar Archivo" at bounding box center [294, 178] width 85 height 6
type input "C:\fakepath\FONO PLANILLA.pdf"
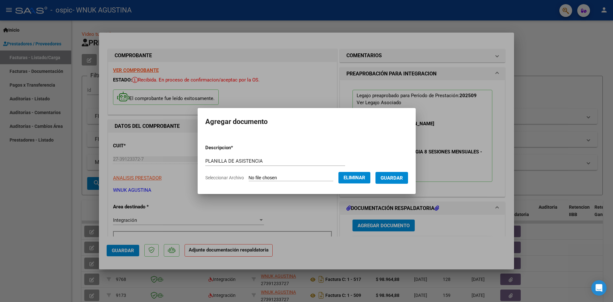
click at [404, 181] on button "Guardar" at bounding box center [391, 178] width 33 height 12
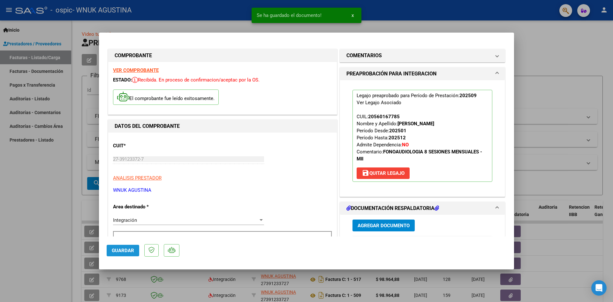
click at [125, 249] on span "Guardar" at bounding box center [123, 250] width 22 height 6
drag, startPoint x: 127, startPoint y: 252, endPoint x: 122, endPoint y: 252, distance: 5.1
click at [127, 252] on span "Guardar" at bounding box center [123, 250] width 22 height 6
click at [24, 211] on div at bounding box center [306, 151] width 613 height 302
type input "$ 0,00"
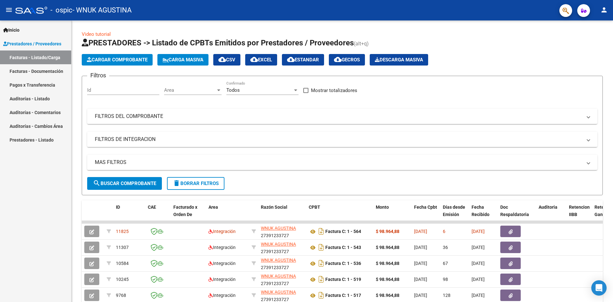
click at [606, 11] on mat-icon "person" at bounding box center [604, 10] width 8 height 8
click at [592, 41] on button "exit_to_app Salir" at bounding box center [591, 41] width 39 height 15
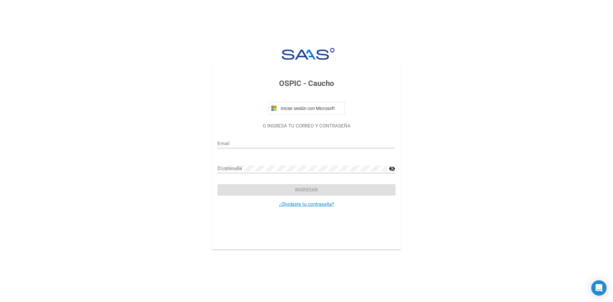
type input "agustinawnuk@gmail.com"
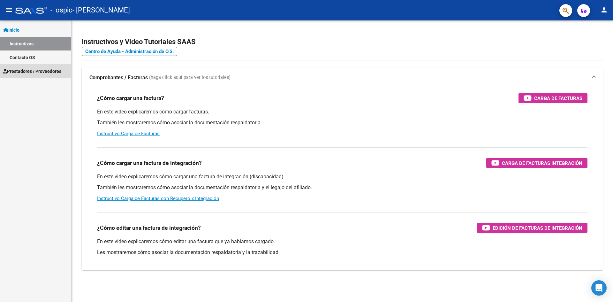
click at [26, 70] on span "Prestadores / Proveedores" at bounding box center [32, 71] width 58 height 7
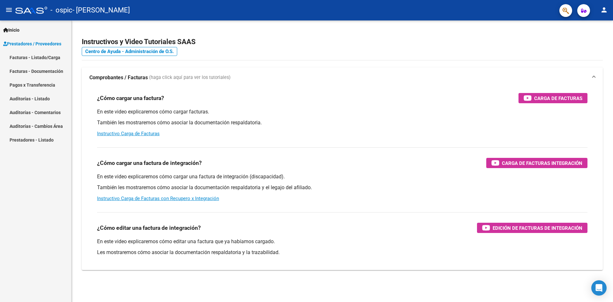
click at [45, 58] on link "Facturas - Listado/Carga" at bounding box center [35, 57] width 71 height 14
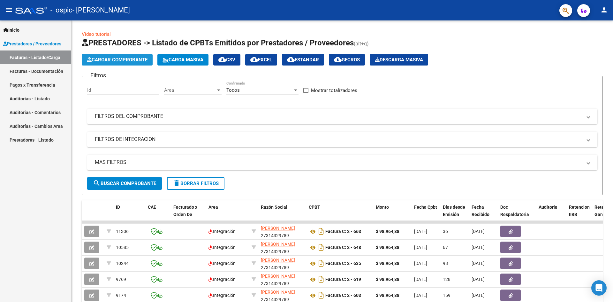
click at [112, 60] on span "Cargar Comprobante" at bounding box center [117, 60] width 61 height 6
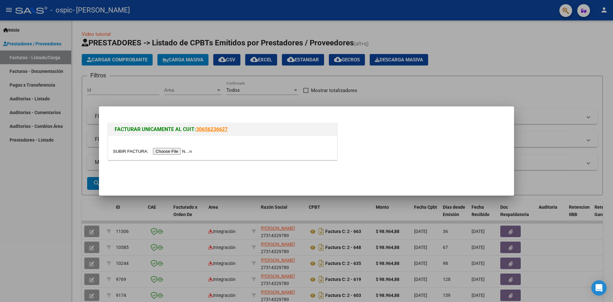
click at [185, 150] on input "file" at bounding box center [153, 151] width 81 height 7
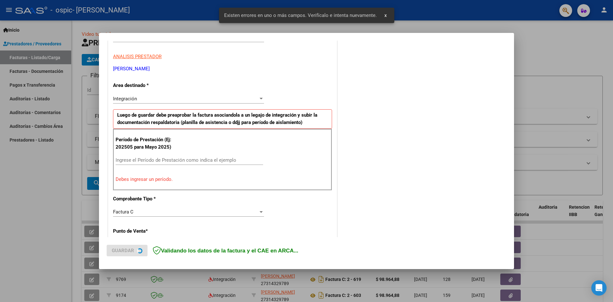
scroll to position [112, 0]
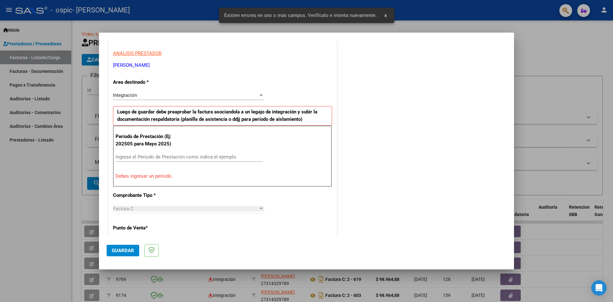
click at [133, 154] on input "Ingrese el Período de Prestación como indica el ejemplo" at bounding box center [190, 157] width 148 height 6
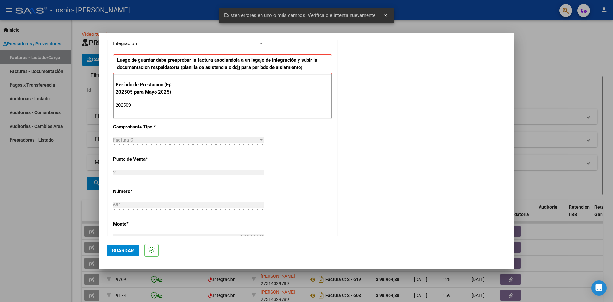
scroll to position [208, 0]
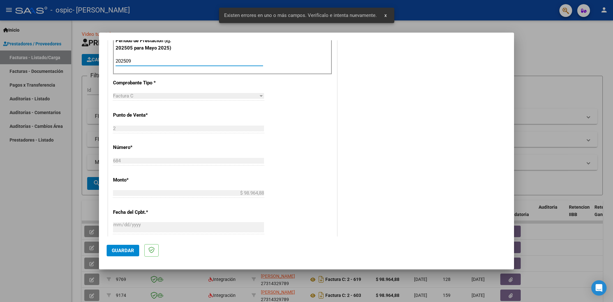
type input "202509"
click at [118, 247] on span "Guardar" at bounding box center [123, 250] width 22 height 6
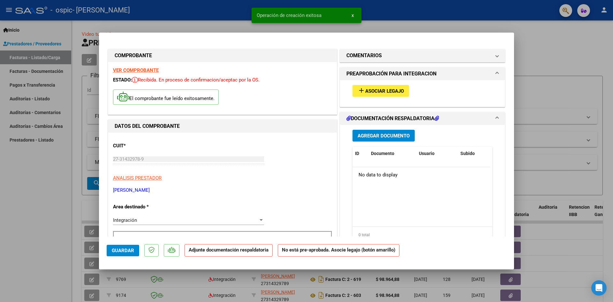
click at [381, 93] on span "Asociar Legajo" at bounding box center [384, 91] width 39 height 6
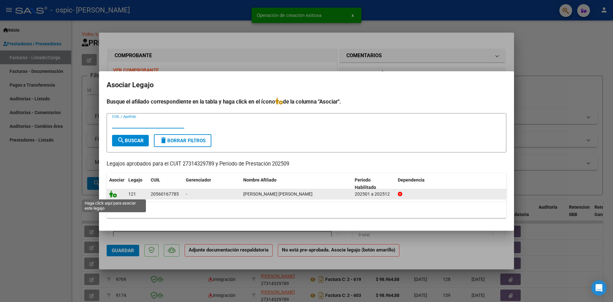
click at [115, 195] on icon at bounding box center [113, 193] width 8 height 7
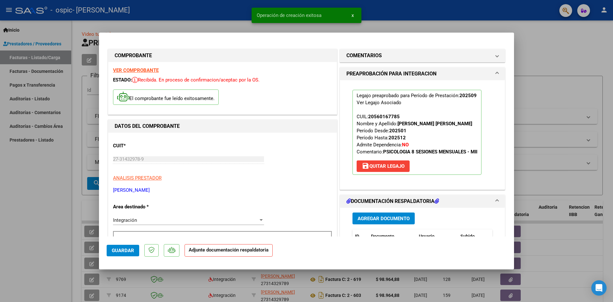
click at [377, 216] on span "Agregar Documento" at bounding box center [384, 219] width 52 height 6
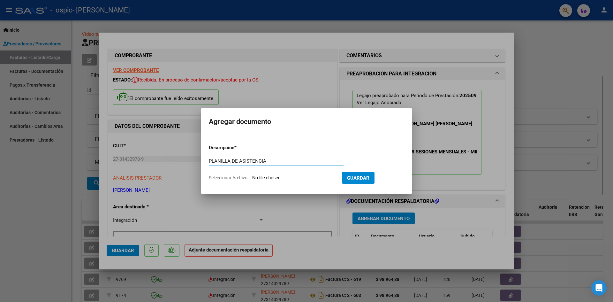
type input "PLANILLA DE ASISTENCIA"
click at [303, 176] on input "Seleccionar Archivo" at bounding box center [294, 178] width 85 height 6
type input "C:\fakepath\PS PLANILLA.pdf"
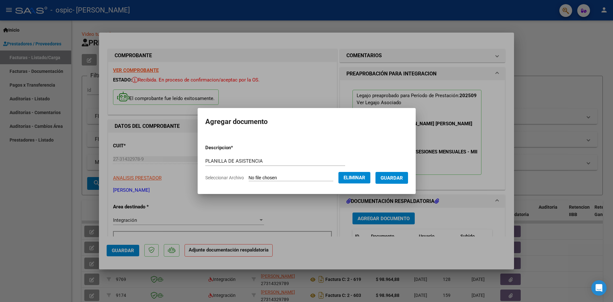
click at [406, 181] on button "Guardar" at bounding box center [391, 178] width 33 height 12
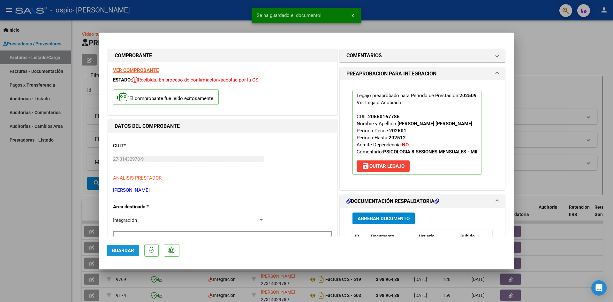
click at [119, 248] on span "Guardar" at bounding box center [123, 250] width 22 height 6
click at [34, 189] on div at bounding box center [306, 151] width 613 height 302
type input "$ 0,00"
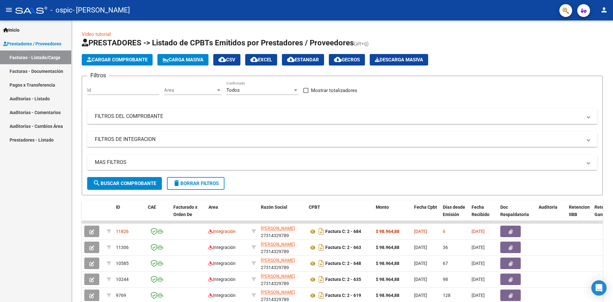
click at [603, 10] on mat-icon "person" at bounding box center [604, 10] width 8 height 8
click at [591, 45] on button "exit_to_app Salir" at bounding box center [591, 41] width 39 height 15
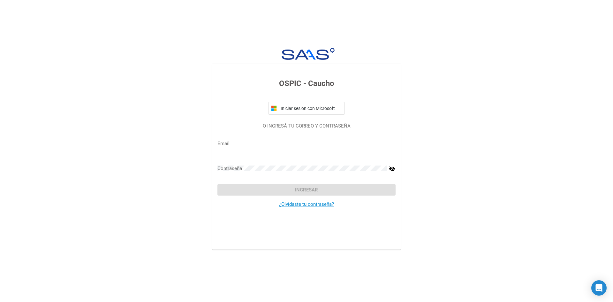
type input "daniodicini@hotmail.com"
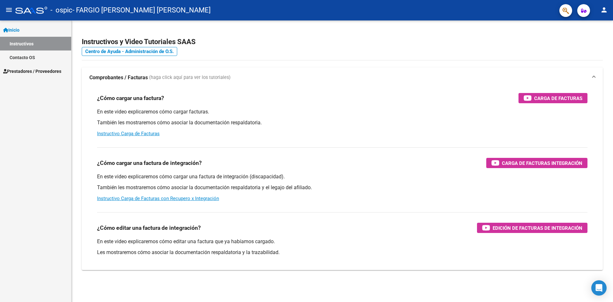
click at [38, 74] on span "Prestadores / Proveedores" at bounding box center [32, 71] width 58 height 7
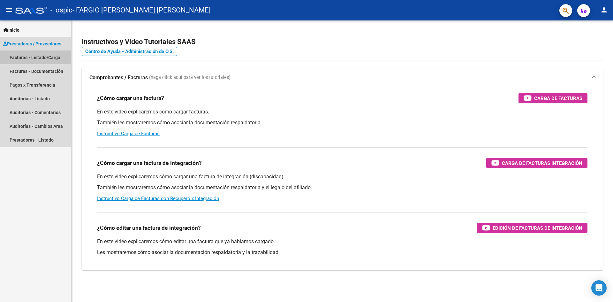
click at [41, 56] on link "Facturas - Listado/Carga" at bounding box center [35, 57] width 71 height 14
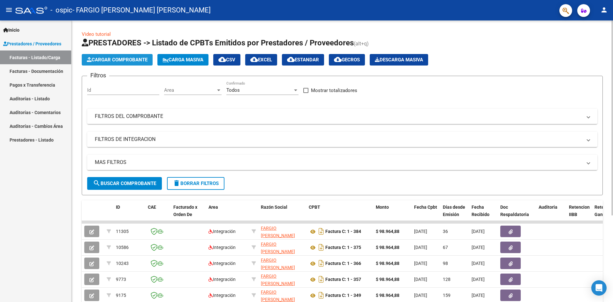
click at [124, 64] on button "Cargar Comprobante" at bounding box center [117, 59] width 71 height 11
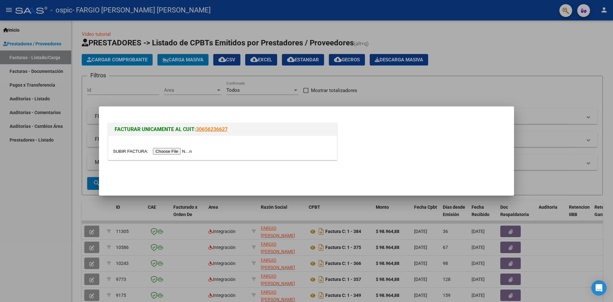
click at [169, 154] on input "file" at bounding box center [153, 151] width 81 height 7
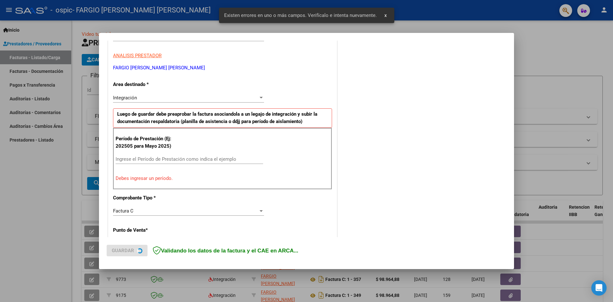
scroll to position [112, 0]
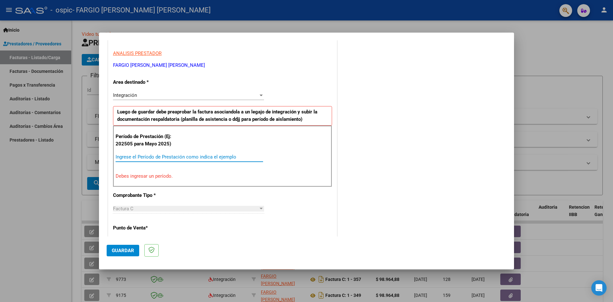
click at [208, 158] on input "Ingrese el Período de Prestación como indica el ejemplo" at bounding box center [190, 157] width 148 height 6
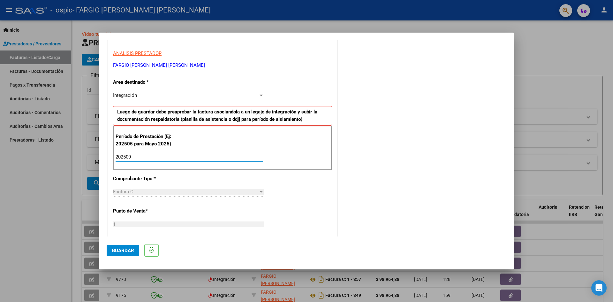
type input "202509"
click at [118, 250] on span "Guardar" at bounding box center [123, 250] width 22 height 6
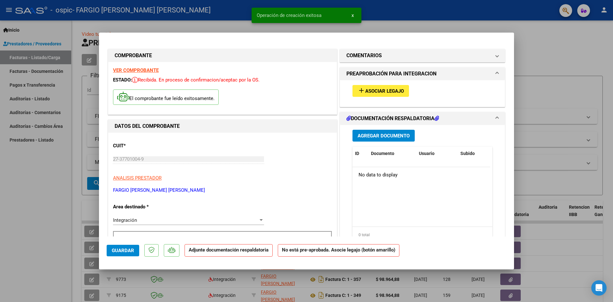
click at [403, 94] on button "add Asociar Legajo" at bounding box center [381, 91] width 57 height 12
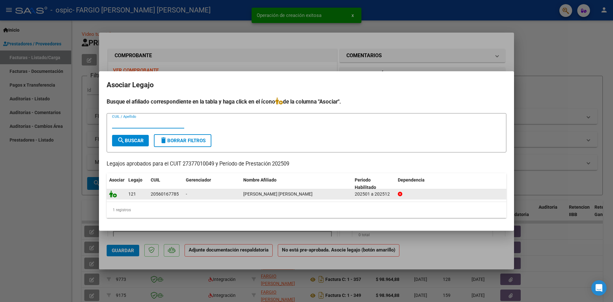
click at [114, 197] on icon at bounding box center [113, 193] width 8 height 7
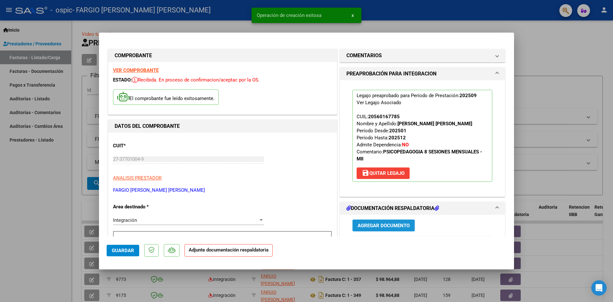
click at [377, 225] on span "Agregar Documento" at bounding box center [384, 226] width 52 height 6
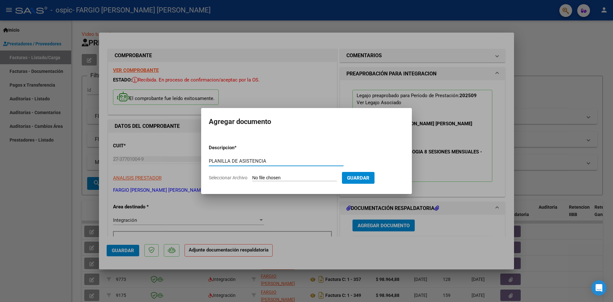
type input "PLANILLA DE ASISTENCIA"
click at [260, 178] on input "Seleccionar Archivo" at bounding box center [294, 178] width 85 height 6
type input "C:\fakepath\PSP PLANILLA.pdf"
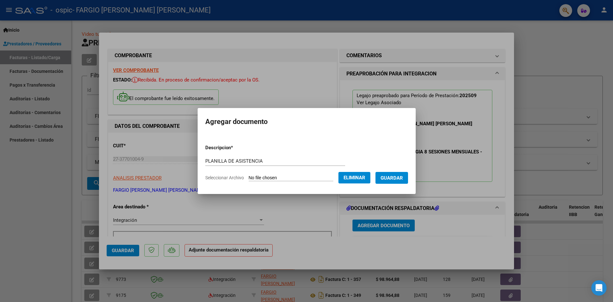
click at [405, 174] on button "Guardar" at bounding box center [391, 178] width 33 height 12
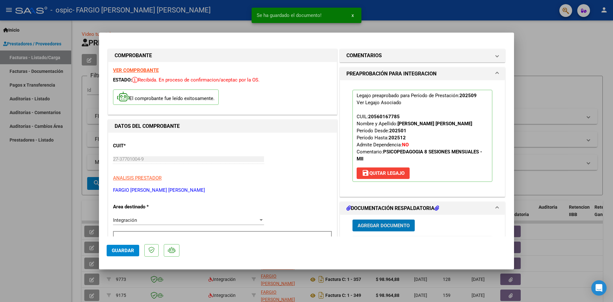
click at [114, 252] on span "Guardar" at bounding box center [123, 250] width 22 height 6
click at [35, 211] on div at bounding box center [306, 151] width 613 height 302
type input "$ 0,00"
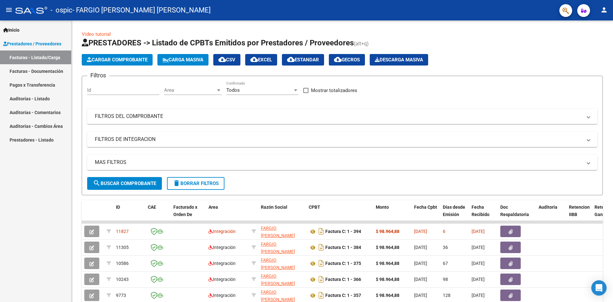
click at [600, 13] on button "person" at bounding box center [604, 10] width 13 height 13
click at [592, 40] on button "exit_to_app Salir" at bounding box center [591, 41] width 39 height 15
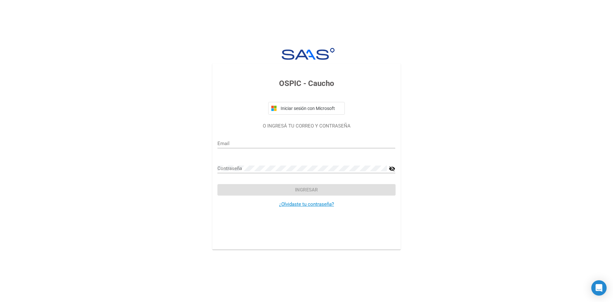
type input "eugenia.fargio@gmail.com"
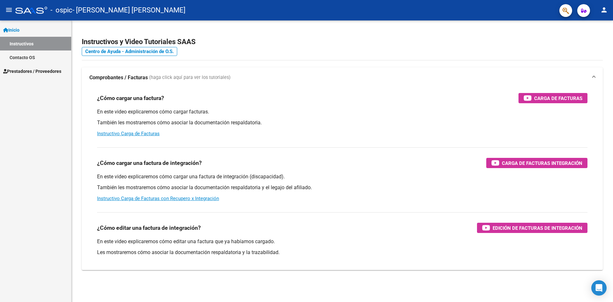
click at [28, 71] on span "Prestadores / Proveedores" at bounding box center [32, 71] width 58 height 7
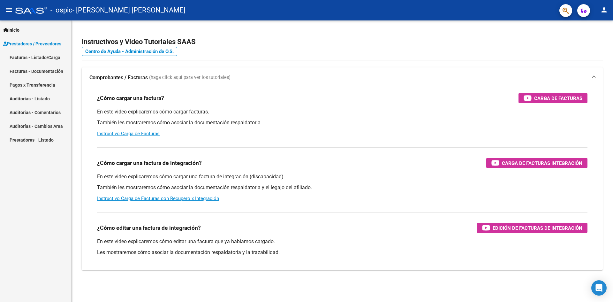
click at [43, 58] on link "Facturas - Listado/Carga" at bounding box center [35, 57] width 71 height 14
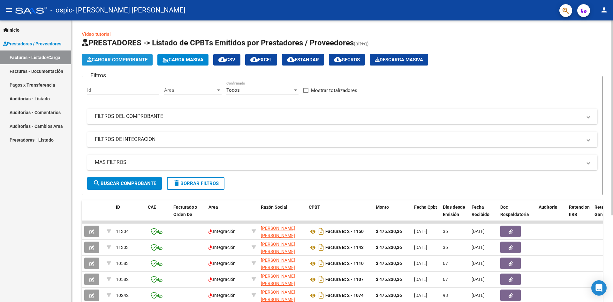
click at [128, 57] on span "Cargar Comprobante" at bounding box center [117, 60] width 61 height 6
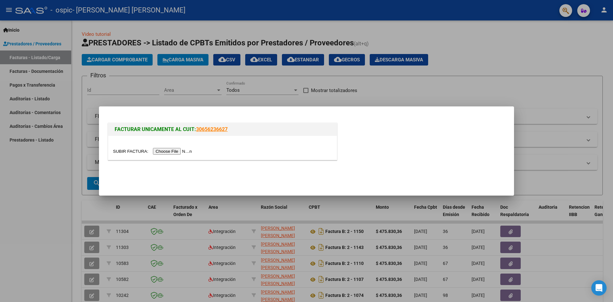
click at [168, 150] on input "file" at bounding box center [153, 151] width 81 height 7
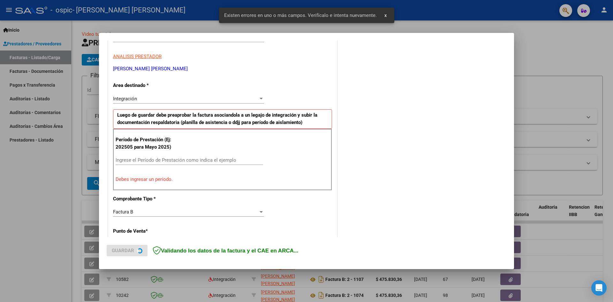
scroll to position [112, 0]
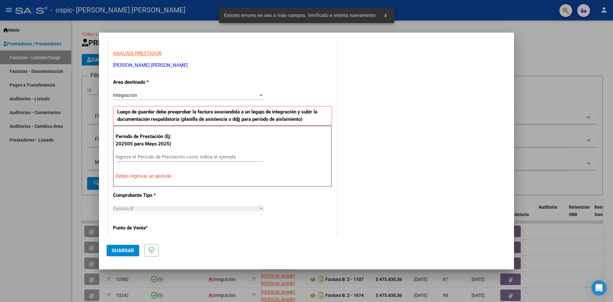
click at [172, 154] on div "Ingrese el Período de Prestación como indica el ejemplo" at bounding box center [190, 157] width 148 height 10
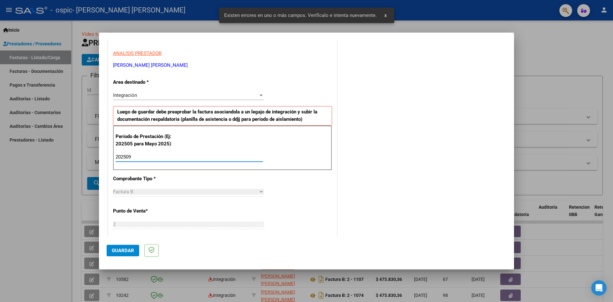
type input "202509"
click at [125, 250] on span "Guardar" at bounding box center [123, 250] width 22 height 6
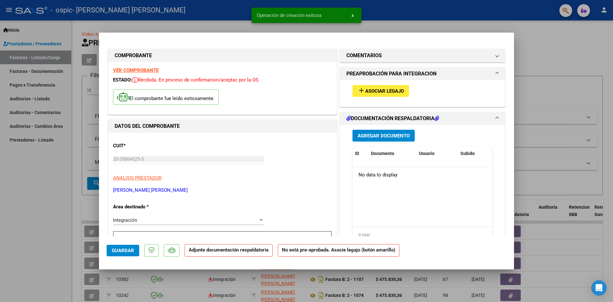
click at [388, 95] on button "add Asociar Legajo" at bounding box center [381, 91] width 57 height 12
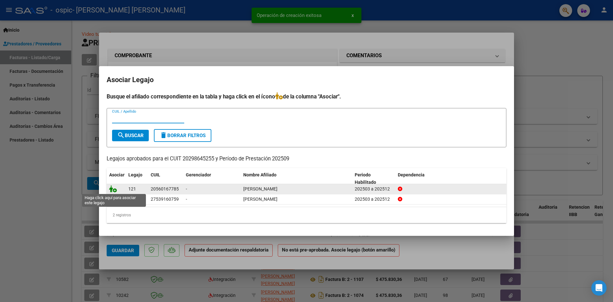
click at [110, 189] on icon at bounding box center [113, 188] width 8 height 7
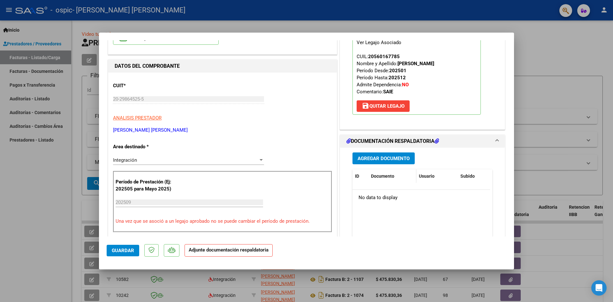
scroll to position [64, 0]
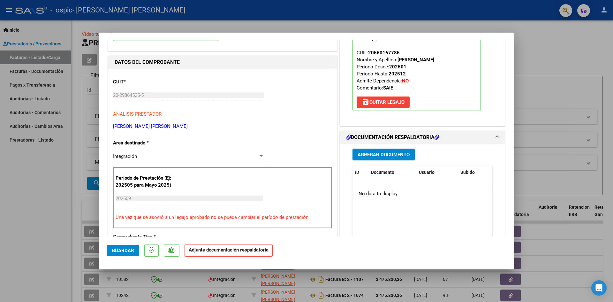
click at [388, 157] on span "Agregar Documento" at bounding box center [384, 155] width 52 height 6
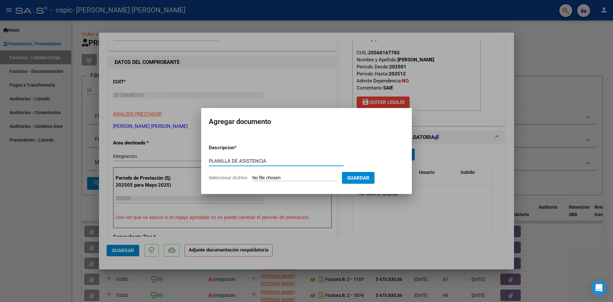
type input "PLANILLA DE ASISTENCIA"
click at [301, 176] on input "Seleccionar Archivo" at bounding box center [294, 178] width 85 height 6
type input "C:\fakepath\SAIE PLANILLA.pdf"
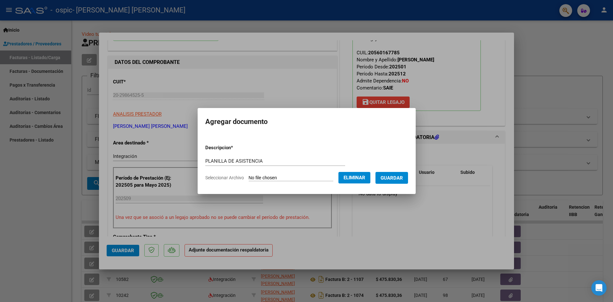
click at [397, 178] on span "Guardar" at bounding box center [392, 178] width 22 height 6
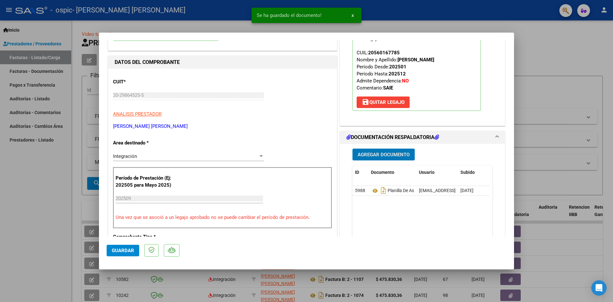
click at [133, 251] on span "Guardar" at bounding box center [123, 250] width 22 height 6
click at [3, 197] on div at bounding box center [306, 151] width 613 height 302
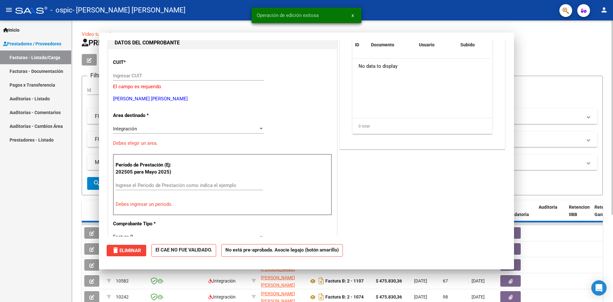
scroll to position [0, 0]
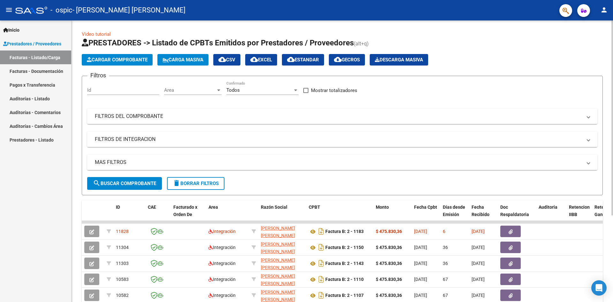
click at [139, 57] on span "Cargar Comprobante" at bounding box center [117, 60] width 61 height 6
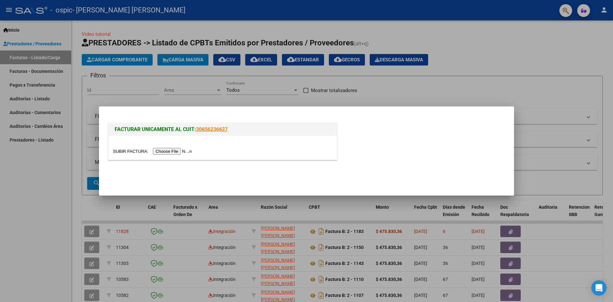
click at [181, 150] on input "file" at bounding box center [153, 151] width 81 height 7
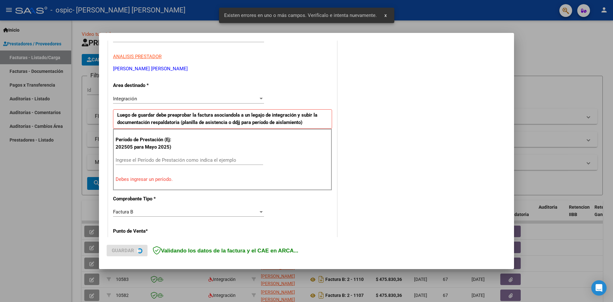
scroll to position [112, 0]
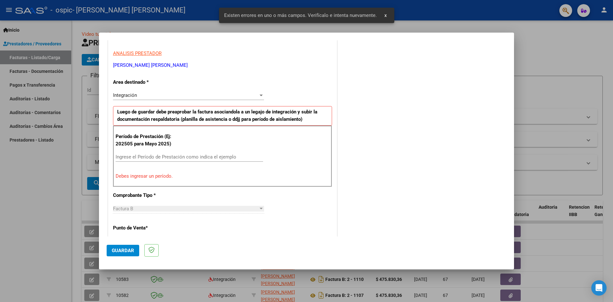
click at [175, 155] on input "Ingrese el Período de Prestación como indica el ejemplo" at bounding box center [190, 157] width 148 height 6
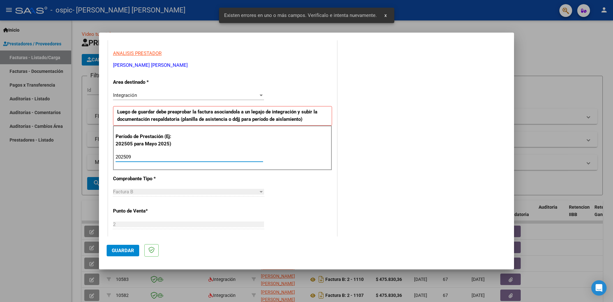
type input "202509"
click at [129, 246] on button "Guardar" at bounding box center [123, 250] width 33 height 11
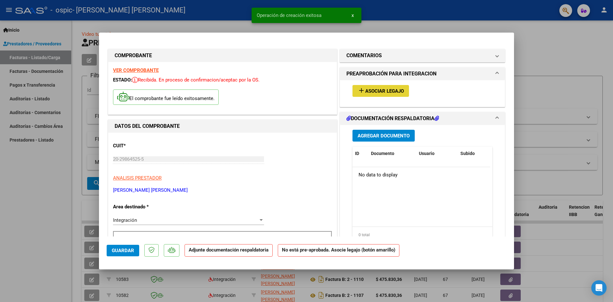
click at [390, 91] on span "Asociar Legajo" at bounding box center [384, 91] width 39 height 6
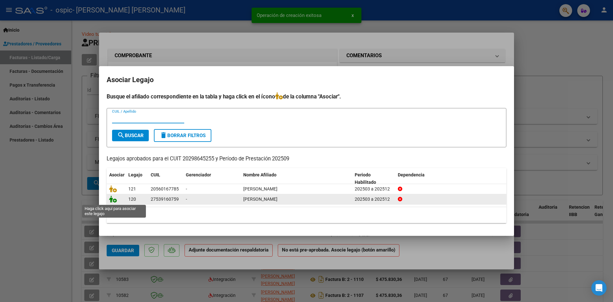
click at [115, 199] on icon at bounding box center [113, 198] width 8 height 7
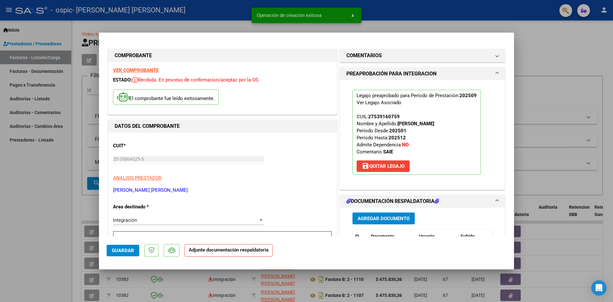
click at [384, 219] on span "Agregar Documento" at bounding box center [384, 219] width 52 height 6
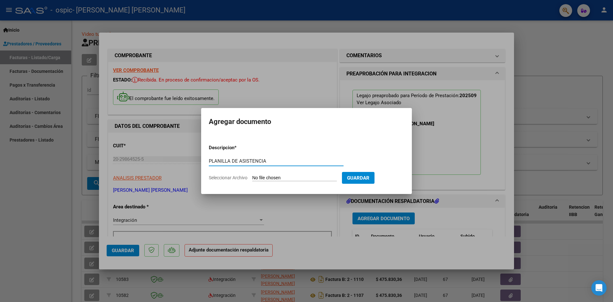
type input "PLANILLA DE ASISTENCIA"
click at [277, 177] on input "Seleccionar Archivo" at bounding box center [294, 178] width 85 height 6
type input "C:\fakepath\SAIE PLANILLA.pdf"
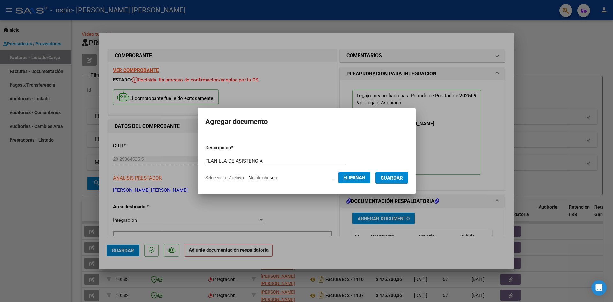
click at [389, 176] on span "Guardar" at bounding box center [392, 178] width 22 height 6
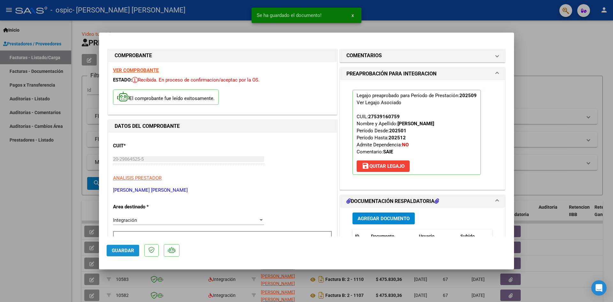
click at [125, 251] on span "Guardar" at bounding box center [123, 250] width 22 height 6
click at [30, 195] on div at bounding box center [306, 151] width 613 height 302
type input "$ 0,00"
